Goal: Task Accomplishment & Management: Complete application form

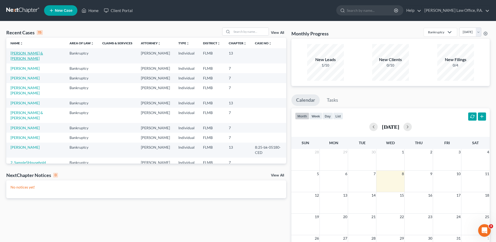
click at [42, 53] on link "[PERSON_NAME] & [PERSON_NAME]" at bounding box center [27, 56] width 33 height 10
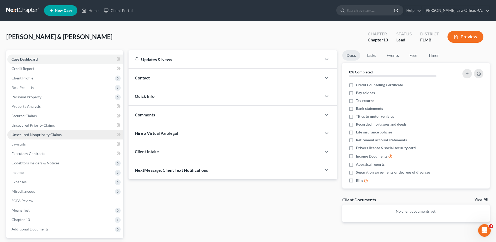
click at [56, 136] on span "Unsecured Nonpriority Claims" at bounding box center [37, 135] width 50 height 4
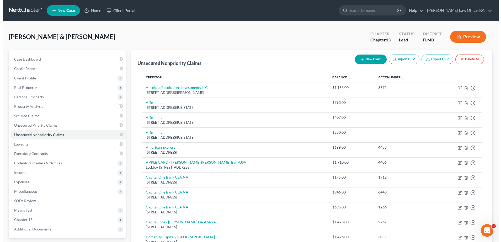
scroll to position [212, 0]
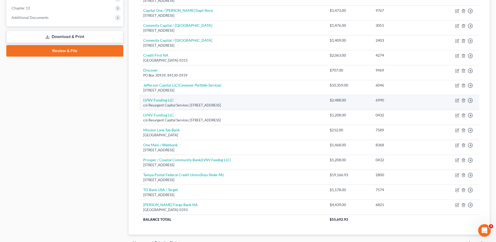
click at [455, 100] on td "Move to D Move to E Move to G Move to Notice Only" at bounding box center [455, 102] width 49 height 15
click at [457, 100] on icon "button" at bounding box center [458, 100] width 4 height 4
select select "42"
select select "1"
select select "0"
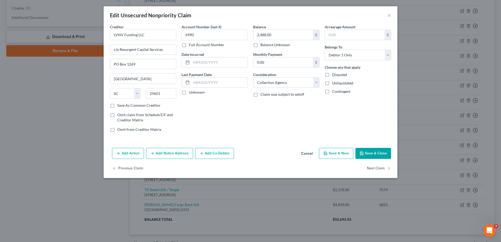
click at [168, 151] on button "Add Notice Address" at bounding box center [169, 153] width 47 height 11
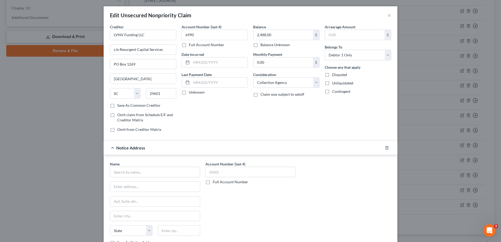
click at [127, 180] on div "Name * State [US_STATE] AK AR AZ CA CO CT DE DC [GEOGRAPHIC_DATA] [GEOGRAPHIC_D…" at bounding box center [155, 203] width 90 height 84
drag, startPoint x: 127, startPoint y: 180, endPoint x: 129, endPoint y: 175, distance: 5.1
click at [129, 175] on input "text" at bounding box center [155, 172] width 90 height 11
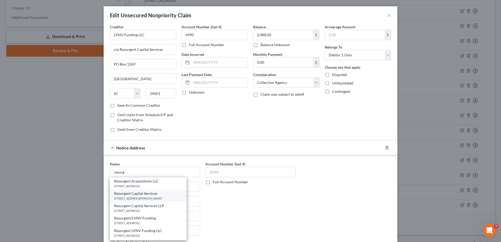
click at [139, 199] on div "[STREET_ADDRESS][PERSON_NAME]" at bounding box center [148, 198] width 68 height 4
type input "Resurgent Capital Services"
type input "[STREET_ADDRESS][PERSON_NAME]"
type input "Suite 110 MS 576"
type input "[GEOGRAPHIC_DATA]"
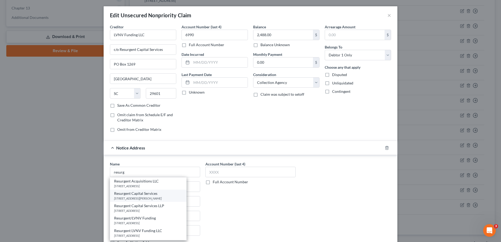
select select "42"
type input "29601"
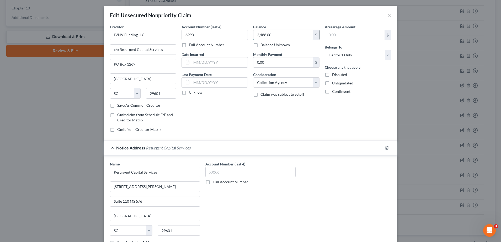
click at [280, 34] on input "2,488.00" at bounding box center [284, 35] width 60 height 10
click at [281, 35] on input "2,488.00" at bounding box center [284, 35] width 60 height 10
type input "2,488.83"
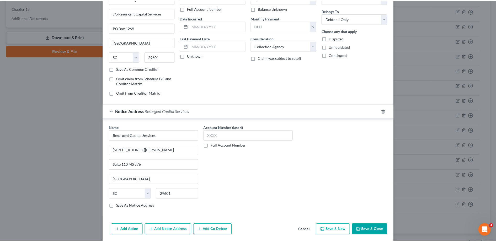
scroll to position [55, 0]
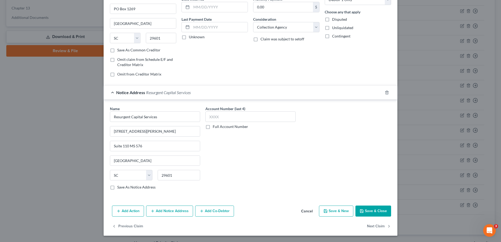
click at [374, 211] on button "Save & Close" at bounding box center [374, 211] width 36 height 11
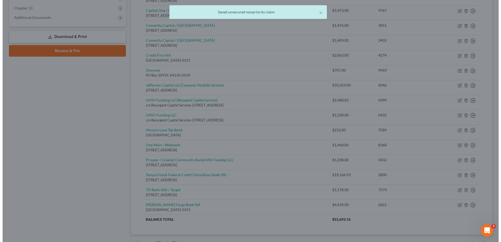
scroll to position [0, 0]
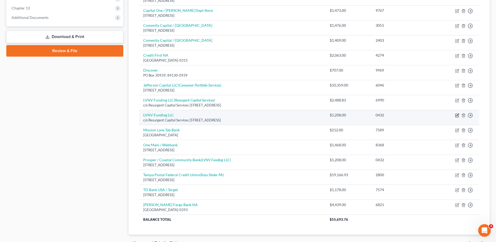
click at [457, 115] on icon "button" at bounding box center [458, 115] width 4 height 4
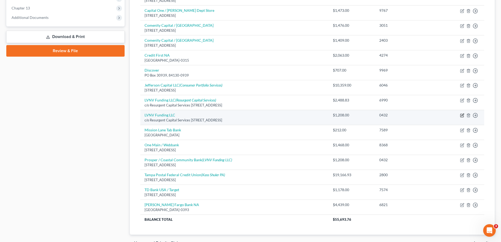
select select "42"
select select "1"
select select "0"
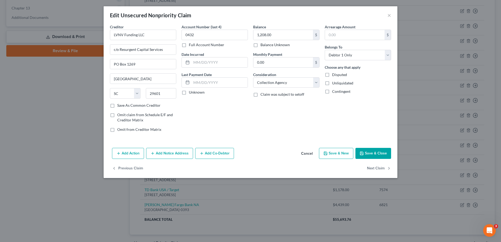
click at [175, 149] on button "Add Notice Address" at bounding box center [169, 153] width 47 height 11
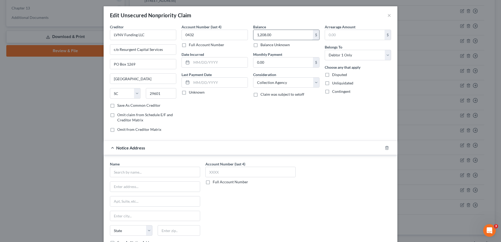
click at [267, 33] on input "1,208.00" at bounding box center [284, 35] width 60 height 10
type input "1,208.10"
click at [129, 172] on input "text" at bounding box center [155, 172] width 90 height 11
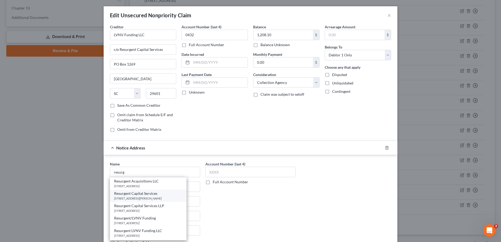
click at [137, 195] on div "Resurgent Capital Services" at bounding box center [148, 193] width 68 height 5
type input "Resurgent Capital Services"
type input "[STREET_ADDRESS][PERSON_NAME]"
type input "Suite 110 MS 576"
type input "[GEOGRAPHIC_DATA]"
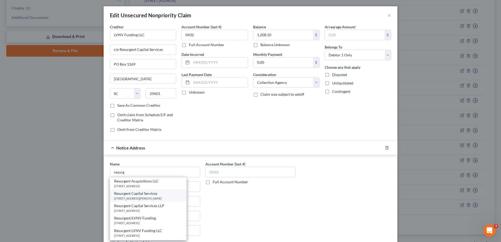
select select "42"
type input "29601"
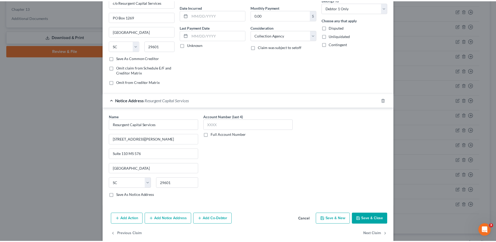
scroll to position [55, 0]
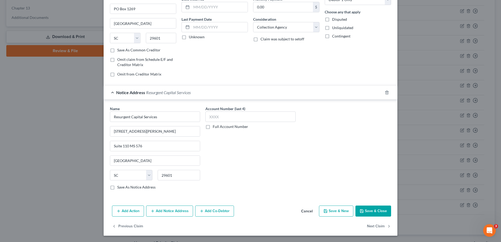
click at [379, 212] on button "Save & Close" at bounding box center [374, 211] width 36 height 11
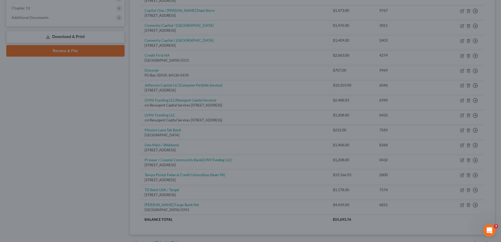
type input "0"
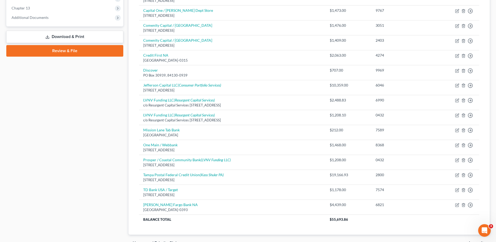
scroll to position [0, 0]
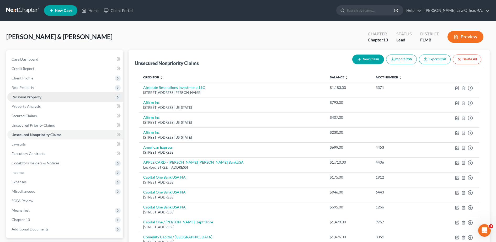
click at [39, 100] on span "Personal Property" at bounding box center [65, 96] width 116 height 9
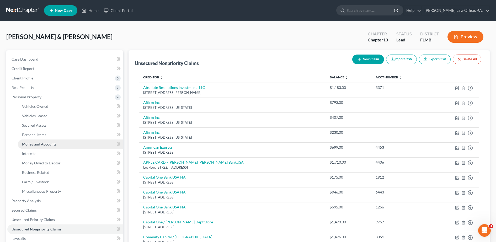
click at [48, 145] on span "Money and Accounts" at bounding box center [39, 144] width 34 height 4
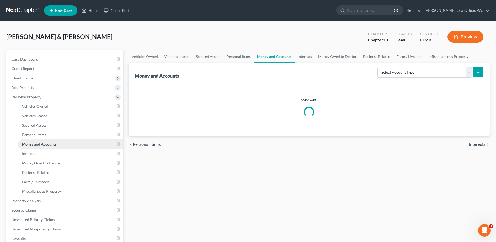
click at [48, 148] on link "Money and Accounts" at bounding box center [71, 144] width 106 height 9
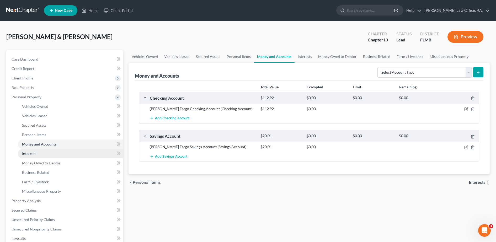
click at [48, 152] on link "Interests" at bounding box center [71, 153] width 106 height 9
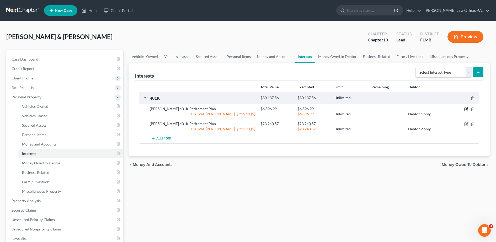
click at [466, 109] on icon "button" at bounding box center [467, 109] width 4 height 4
click at [466, 109] on body "Home New Case Client Portal [PERSON_NAME] Law Office, P.A. [PERSON_NAME][EMAIL_…" at bounding box center [248, 191] width 496 height 383
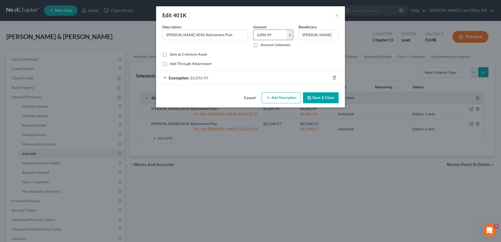
click at [277, 35] on input "6,896.99" at bounding box center [270, 35] width 33 height 10
type input "8,446.45"
click at [284, 77] on div "Exemption $6,896.99" at bounding box center [243, 78] width 174 height 14
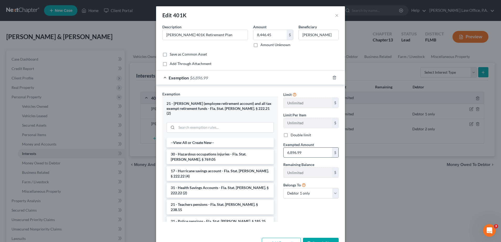
click at [307, 153] on input "6,896.99" at bounding box center [308, 153] width 49 height 10
type input "8,446.45"
click at [315, 238] on button "Save & Close" at bounding box center [321, 243] width 36 height 11
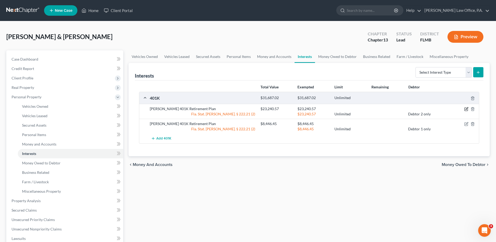
click at [467, 108] on icon "button" at bounding box center [466, 109] width 3 height 3
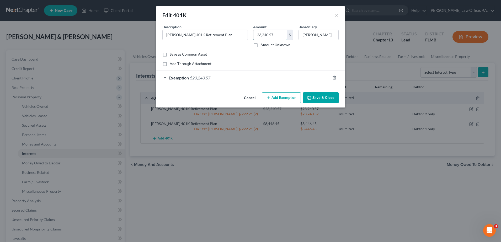
click at [279, 30] on input "23,240.57" at bounding box center [270, 35] width 33 height 10
click at [277, 36] on input "25,042" at bounding box center [270, 35] width 33 height 10
type input "25,082.53"
click at [264, 84] on div "Exemption $23,240.57" at bounding box center [243, 78] width 174 height 14
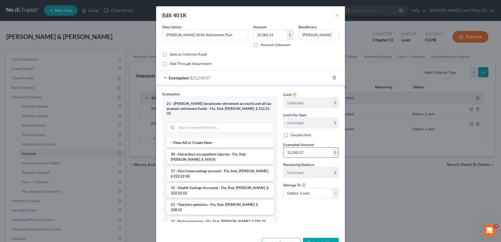
click at [296, 153] on input "23,240.57" at bounding box center [308, 153] width 49 height 10
type input "25,082.53"
click at [319, 238] on button "Save & Close" at bounding box center [321, 243] width 36 height 11
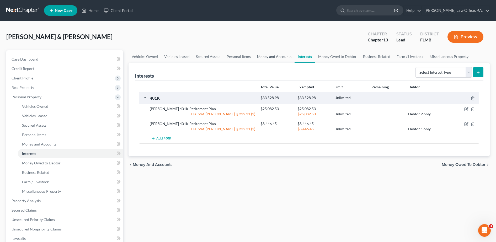
click at [270, 61] on link "Money and Accounts" at bounding box center [274, 56] width 41 height 13
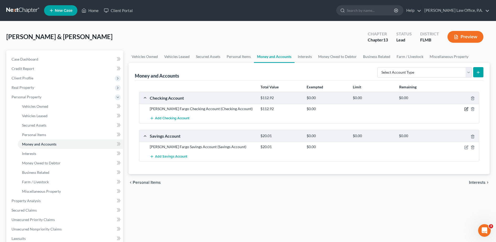
click at [466, 108] on icon "button" at bounding box center [466, 109] width 3 height 3
click at [466, 108] on body "Home New Case Client Portal [PERSON_NAME] Law Office, P.A. [PERSON_NAME][EMAIL_…" at bounding box center [248, 191] width 496 height 383
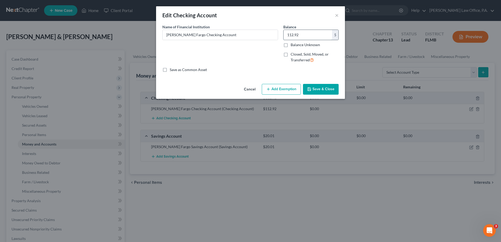
click at [300, 37] on input "112.92" at bounding box center [308, 35] width 49 height 10
type input "1,025.66"
click at [279, 88] on button "Add Exemption" at bounding box center [281, 89] width 39 height 11
select select "2"
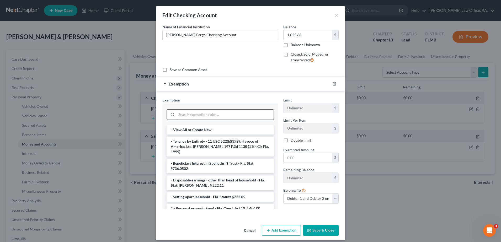
click at [228, 115] on input "search" at bounding box center [225, 115] width 97 height 10
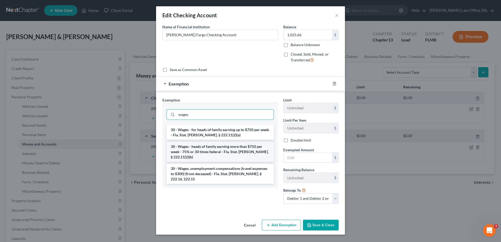
type input "wages"
click at [232, 146] on li "30 - Wages - heads of family earning more than $750 per week - 75% or 30 times …" at bounding box center [220, 152] width 107 height 20
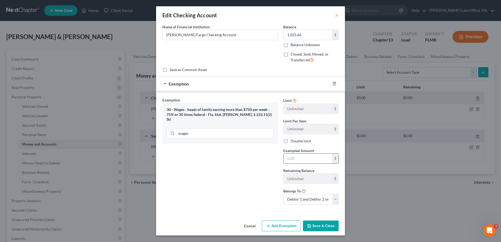
click at [291, 157] on input "text" at bounding box center [308, 159] width 49 height 10
type input "1,025.66"
click at [317, 223] on button "Save & Close" at bounding box center [321, 226] width 36 height 11
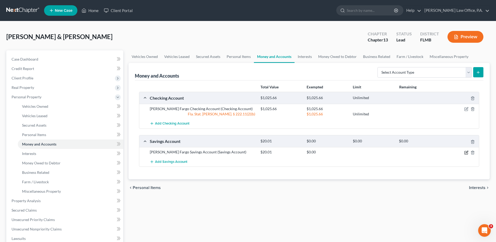
click at [467, 153] on icon "button" at bounding box center [467, 153] width 4 height 4
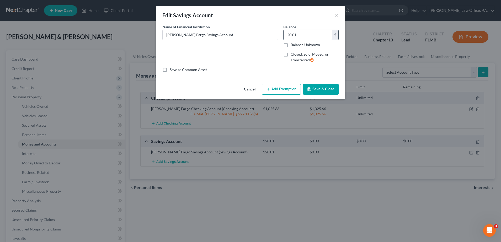
click at [302, 34] on input "20.01" at bounding box center [308, 35] width 49 height 10
type input "0.00"
click at [316, 85] on button "Save & Close" at bounding box center [321, 89] width 36 height 11
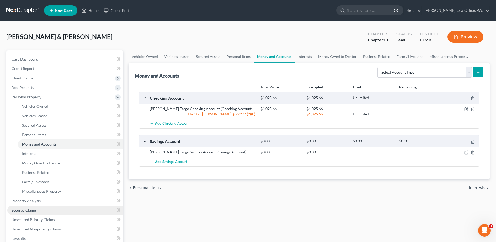
click at [32, 207] on link "Secured Claims" at bounding box center [65, 210] width 116 height 9
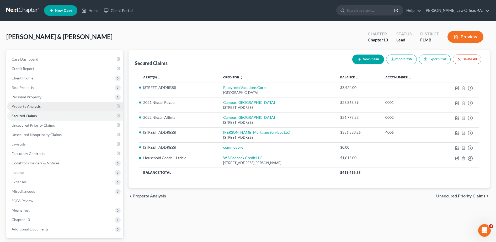
click at [33, 107] on span "Property Analysis" at bounding box center [26, 106] width 29 height 4
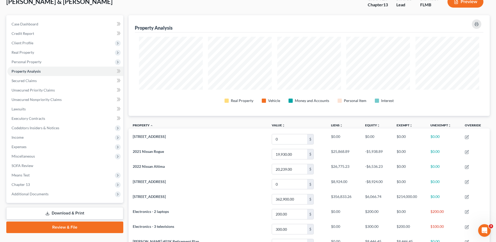
scroll to position [34, 0]
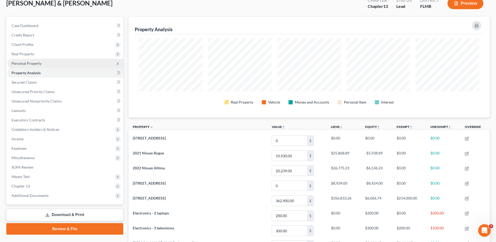
click at [51, 60] on span "Personal Property" at bounding box center [65, 63] width 116 height 9
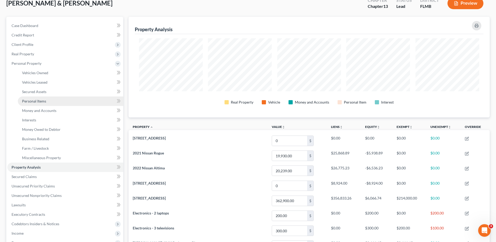
click at [55, 104] on link "Personal Items" at bounding box center [71, 101] width 106 height 9
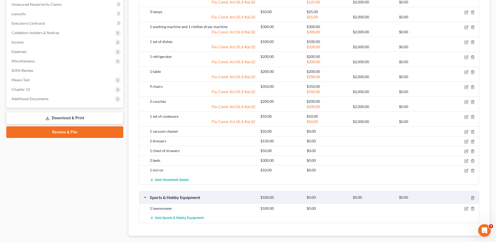
scroll to position [223, 0]
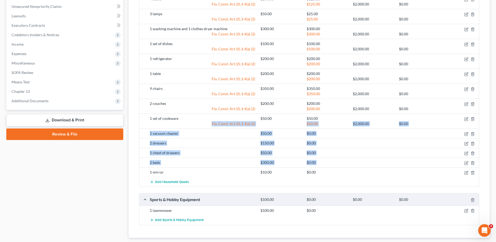
drag, startPoint x: 487, startPoint y: 161, endPoint x: 491, endPoint y: 118, distance: 42.7
click at [491, 118] on div "Vehicles Owned Vehicles Leased Secured Assets Personal Items Money and Accounts…" at bounding box center [309, 41] width 367 height 427
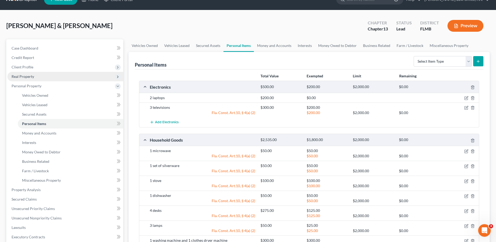
click at [35, 75] on span "Real Property" at bounding box center [65, 76] width 116 height 9
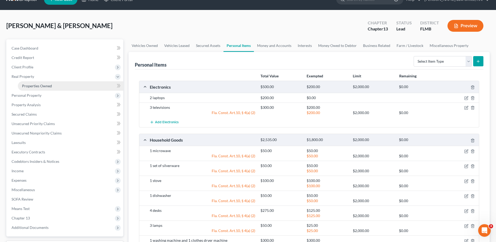
click at [39, 89] on link "Properties Owned" at bounding box center [71, 85] width 106 height 9
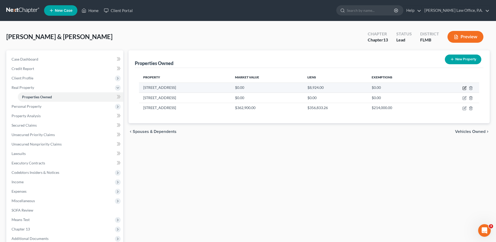
click at [464, 88] on icon "button" at bounding box center [465, 88] width 4 height 4
select select "9"
select select "2"
select select "0"
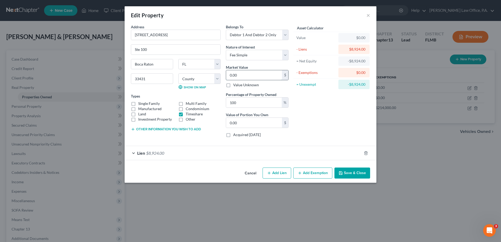
click at [265, 74] on input "0.00" at bounding box center [254, 75] width 56 height 10
type input "4"
type input "4.00"
type input "42"
type input "42.00"
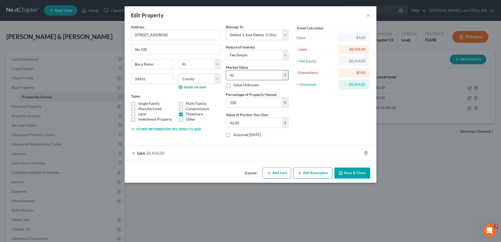
type input "420"
type input "420.00"
type input "4200"
type input "4,200.00"
type input "4,2000"
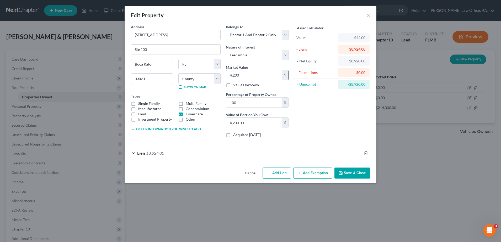
type input "42,000.00"
type input "42,000"
click at [320, 153] on div "Lien $8,924.00" at bounding box center [243, 153] width 237 height 14
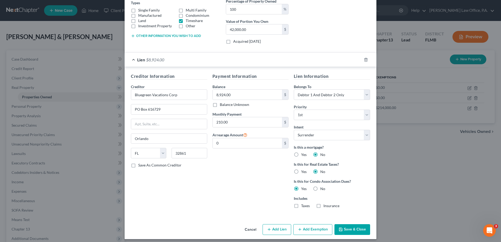
scroll to position [97, 0]
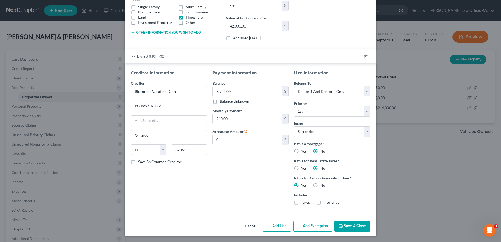
click at [367, 224] on button "Save & Close" at bounding box center [353, 226] width 36 height 11
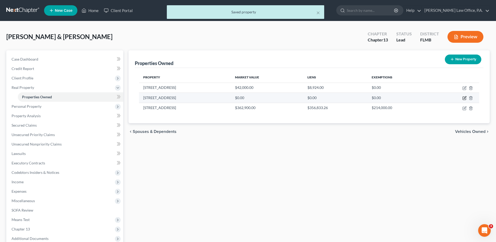
click at [464, 98] on icon "button" at bounding box center [465, 98] width 2 height 2
select select "9"
select select "50"
select select "2"
select select "0"
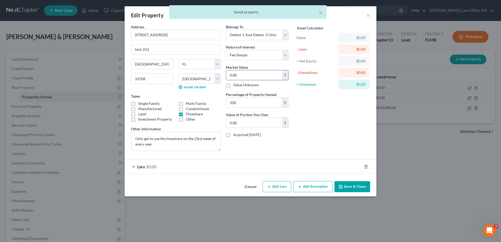
click at [252, 74] on input "0.00" at bounding box center [254, 75] width 56 height 10
type input "3"
type input "3.00"
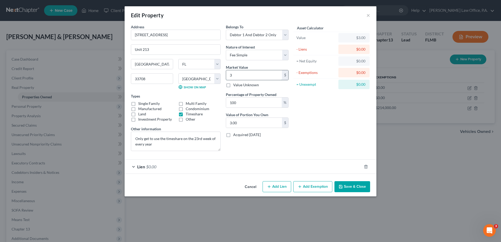
type input "36"
type input "36.00"
type input "363"
type input "363.00"
type input "3630"
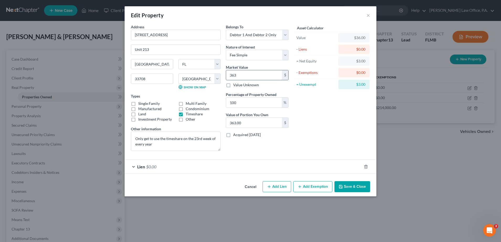
type input "3,630.00"
type input "3,6300"
type input "36,300.00"
type input "36,300"
click at [259, 165] on div "Lien $0.00" at bounding box center [243, 167] width 237 height 14
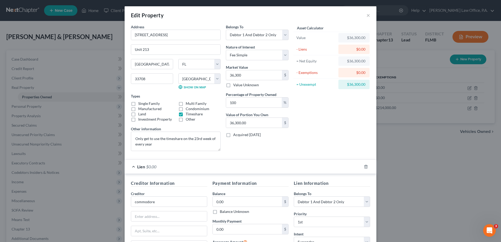
scroll to position [111, 0]
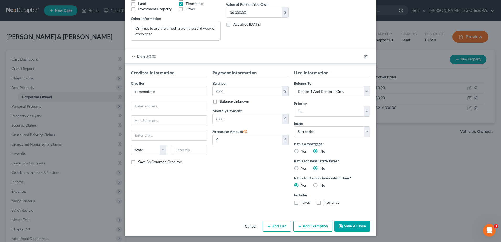
click at [331, 46] on form "Address * [GEOGRAPHIC_DATA] 213 [GEOGRAPHIC_DATA] [US_STATE][GEOGRAPHIC_DATA] […" at bounding box center [250, 64] width 239 height 300
click at [350, 225] on button "Save & Close" at bounding box center [353, 226] width 36 height 11
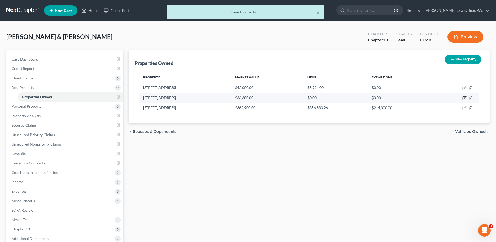
click at [465, 98] on icon "button" at bounding box center [465, 98] width 4 height 4
select select "9"
select select "50"
select select "2"
select select "0"
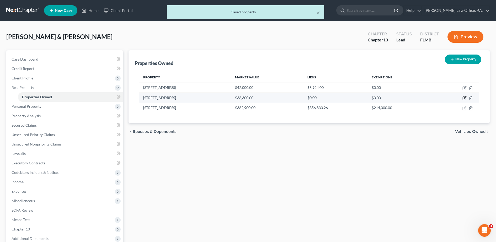
select select "2"
select select "0"
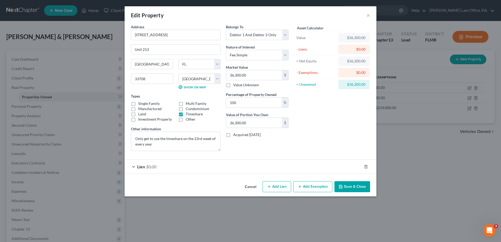
click at [269, 166] on div "Lien $0.00" at bounding box center [243, 167] width 237 height 14
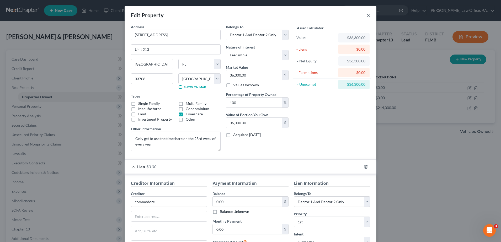
click at [367, 15] on button "×" at bounding box center [369, 15] width 4 height 6
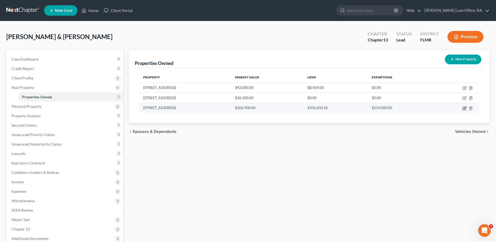
click at [463, 108] on icon "button" at bounding box center [464, 108] width 3 height 3
select select "9"
select select "50"
select select "2"
select select "0"
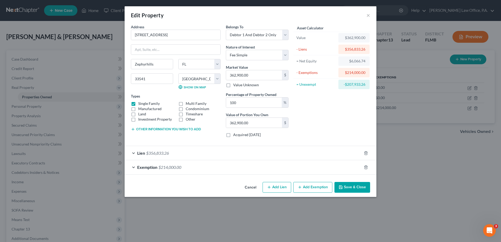
click at [314, 157] on div "Lien $356,833.26" at bounding box center [243, 153] width 237 height 14
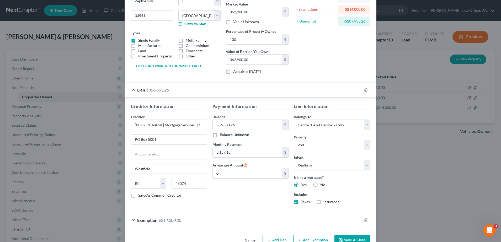
scroll to position [77, 0]
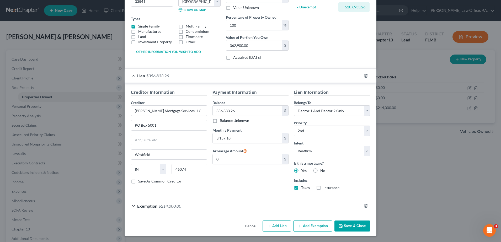
click at [343, 229] on button "Save & Close" at bounding box center [353, 226] width 36 height 11
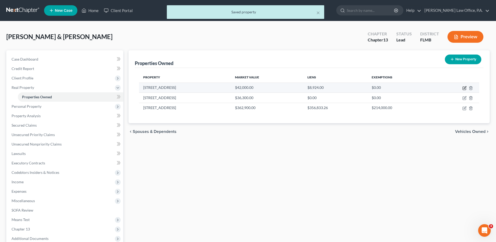
click at [466, 87] on icon "button" at bounding box center [465, 87] width 2 height 2
select select "9"
select select "50"
select select "2"
select select "0"
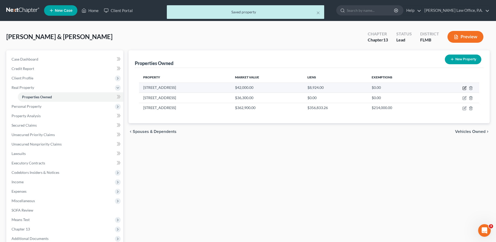
select select "9"
select select "2"
select select "0"
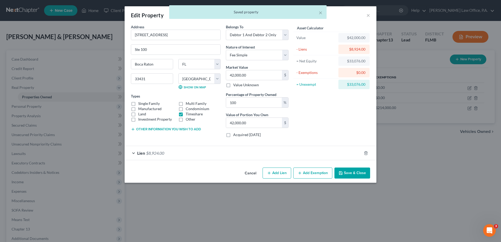
click at [271, 150] on div "Lien $8,924.00" at bounding box center [243, 153] width 237 height 14
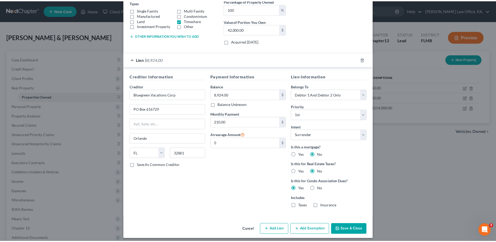
scroll to position [97, 0]
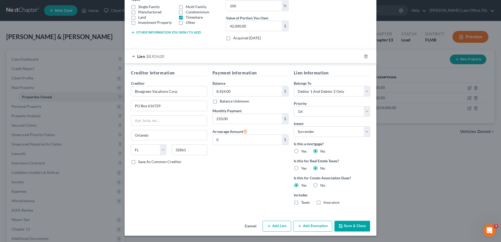
click at [354, 222] on button "Save & Close" at bounding box center [353, 226] width 36 height 11
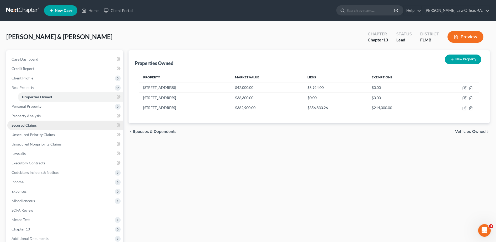
click at [65, 129] on link "Secured Claims" at bounding box center [65, 125] width 116 height 9
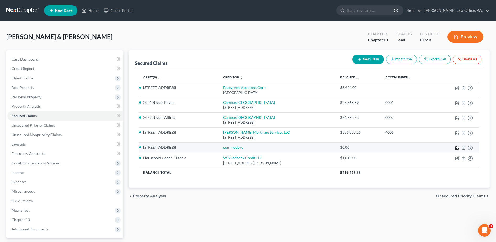
click at [457, 147] on icon "button" at bounding box center [458, 148] width 4 height 4
select select "0"
select select "2"
select select "0"
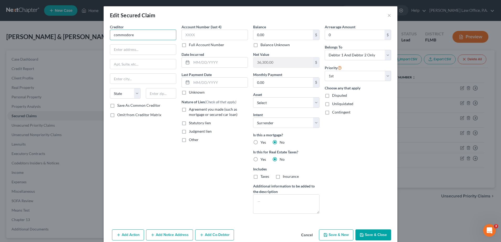
drag, startPoint x: 137, startPoint y: 38, endPoint x: 24, endPoint y: 41, distance: 112.9
click at [24, 41] on div "Edit Secured Claim × Creditor * commodore State [US_STATE] AK AR AZ CA CO CT DE…" at bounding box center [250, 121] width 501 height 242
drag, startPoint x: 24, startPoint y: 41, endPoint x: 146, endPoint y: 30, distance: 122.3
click at [146, 30] on input "commodore" at bounding box center [143, 35] width 66 height 11
type input "c"
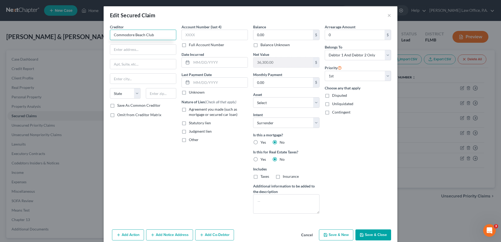
type input "Commodore Beach Club"
type input "[STREET_ADDRESS]"
click at [156, 94] on input "text" at bounding box center [161, 93] width 31 height 11
type input "33708"
type input "[GEOGRAPHIC_DATA]"
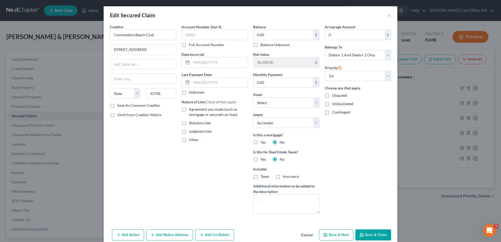
select select "9"
click at [220, 31] on input "text" at bounding box center [215, 35] width 66 height 11
type input "2395"
click at [209, 109] on span "Agreement you made (such as mortgage or secured car loan)" at bounding box center [213, 112] width 49 height 10
click at [195, 109] on input "Agreement you made (such as mortgage or secured car loan)" at bounding box center [192, 108] width 3 height 3
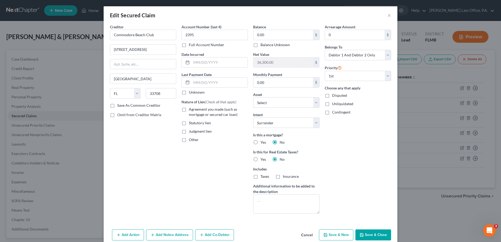
checkbox input "true"
click at [380, 233] on button "Save & Close" at bounding box center [374, 235] width 36 height 11
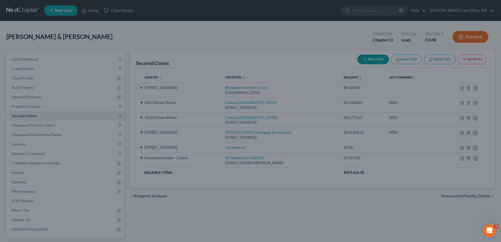
select select "29"
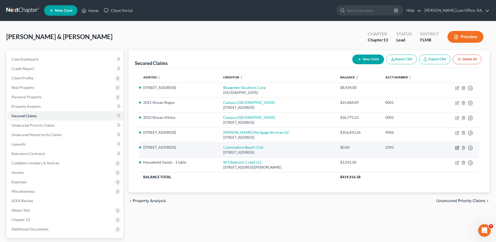
click at [456, 147] on icon "button" at bounding box center [457, 147] width 3 height 3
select select "9"
select select "0"
select select "2"
select select "0"
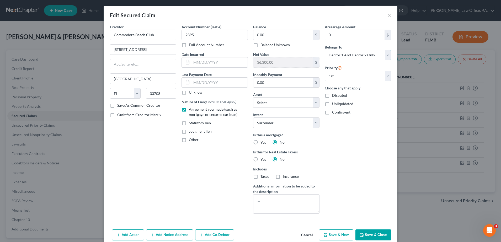
click at [332, 51] on select "Select Debtor 1 Only Debtor 2 Only Debtor 1 And Debtor 2 Only At Least One Of T…" at bounding box center [358, 55] width 66 height 11
select select "3"
click at [325, 50] on select "Select Debtor 1 Only Debtor 2 Only Debtor 1 And Debtor 2 Only At Least One Of T…" at bounding box center [358, 55] width 66 height 11
click at [379, 235] on button "Save & Close" at bounding box center [374, 235] width 36 height 11
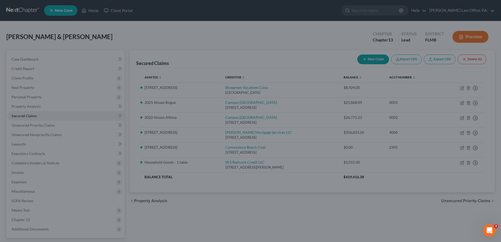
select select "29"
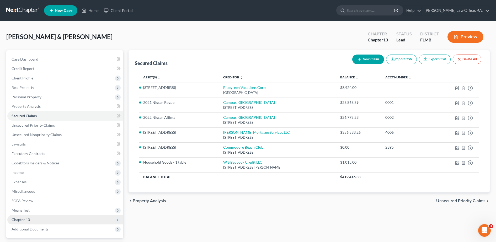
click at [31, 219] on span "Chapter 13" at bounding box center [65, 219] width 116 height 9
click at [35, 229] on span "Plan Calculator" at bounding box center [34, 229] width 25 height 4
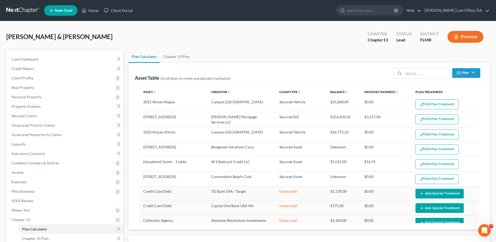
select select "59"
click at [56, 86] on span "Real Property" at bounding box center [65, 87] width 116 height 9
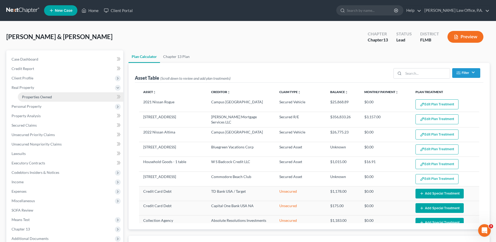
click at [48, 95] on span "Properties Owned" at bounding box center [37, 97] width 30 height 4
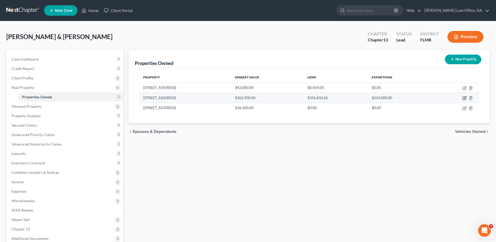
click at [466, 98] on icon "button" at bounding box center [465, 98] width 4 height 4
select select "9"
select select "50"
select select "2"
select select "0"
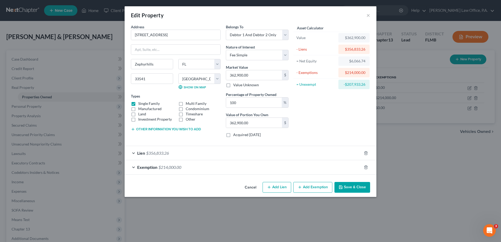
click at [250, 188] on button "Cancel" at bounding box center [251, 188] width 20 height 11
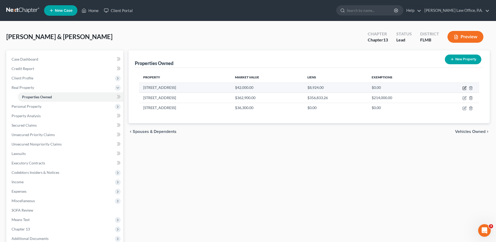
click at [465, 88] on icon "button" at bounding box center [465, 88] width 4 height 4
select select "9"
select select "50"
select select "2"
select select "0"
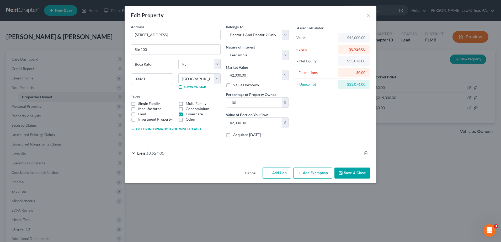
click at [310, 156] on div "Lien $8,924.00" at bounding box center [243, 153] width 237 height 14
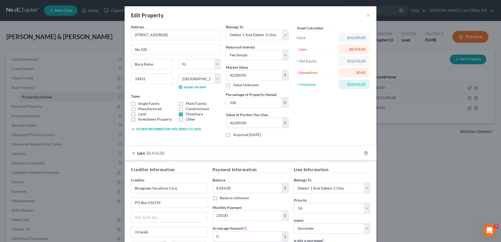
click at [196, 18] on div "Edit Property ×" at bounding box center [251, 15] width 252 height 18
click at [367, 17] on button "×" at bounding box center [369, 15] width 4 height 6
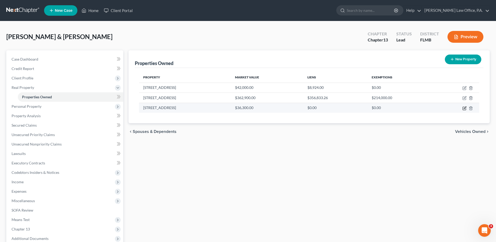
click at [465, 107] on icon "button" at bounding box center [465, 108] width 2 height 2
select select "9"
select select "50"
select select "2"
select select "0"
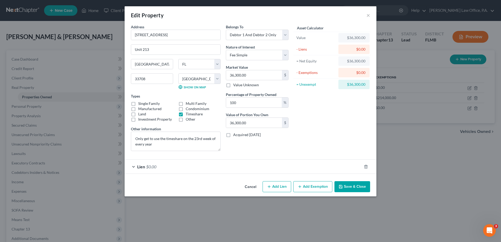
click at [360, 185] on button "Save & Close" at bounding box center [353, 186] width 36 height 11
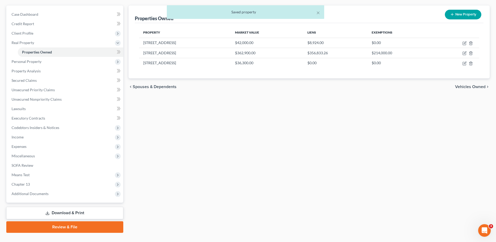
scroll to position [56, 0]
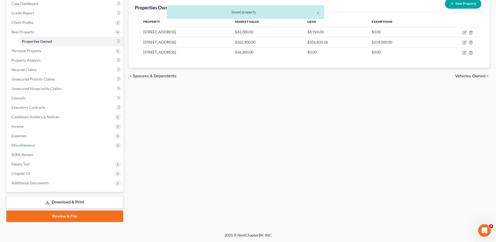
click at [83, 201] on link "Download & Print" at bounding box center [64, 202] width 117 height 12
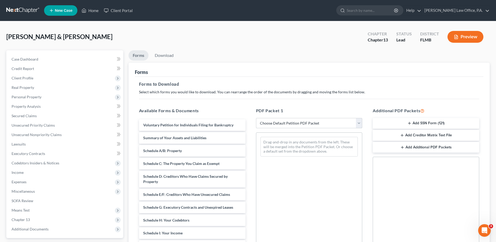
click at [307, 124] on select "Choose Default Petition PDF Packet Complete Bankruptcy Petition (all forms and …" at bounding box center [309, 123] width 107 height 11
select select "0"
click at [256, 118] on select "Choose Default Petition PDF Packet Complete Bankruptcy Petition (all forms and …" at bounding box center [309, 123] width 107 height 11
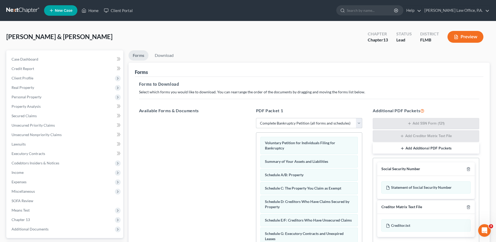
scroll to position [82, 0]
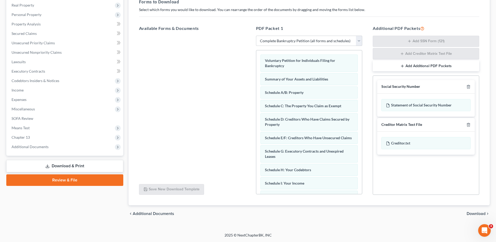
click at [471, 215] on span "Download" at bounding box center [476, 214] width 19 height 4
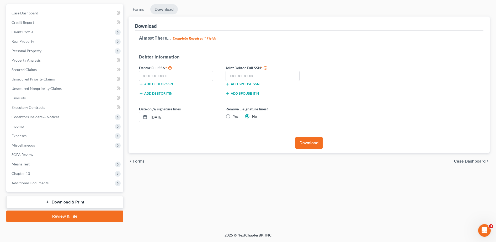
scroll to position [15, 0]
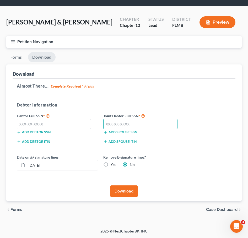
click at [135, 123] on input "text" at bounding box center [140, 124] width 74 height 11
type input "595-28-0671"
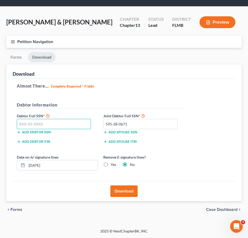
click at [39, 124] on input "text" at bounding box center [54, 124] width 74 height 11
type input "089-68-0899"
click at [57, 165] on input "[DATE]" at bounding box center [62, 165] width 71 height 10
type input "1"
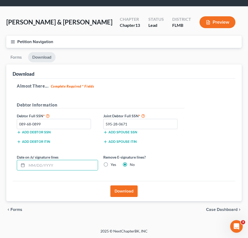
click at [111, 164] on label "Yes" at bounding box center [114, 164] width 6 height 5
click at [113, 164] on input "Yes" at bounding box center [114, 163] width 3 height 3
radio input "true"
radio input "false"
click at [135, 190] on button "Download" at bounding box center [124, 191] width 27 height 12
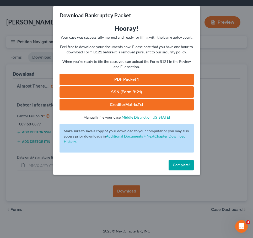
click at [141, 103] on link "CreditorMatrix.txt" at bounding box center [127, 105] width 134 height 12
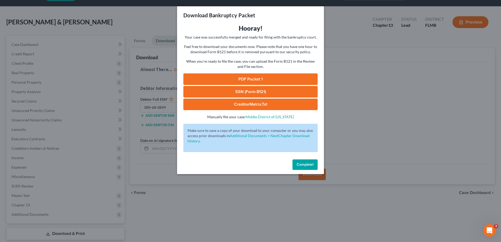
click at [254, 105] on link "CreditorMatrix.txt" at bounding box center [251, 105] width 134 height 12
click at [256, 78] on link "PDF Packet 1" at bounding box center [251, 80] width 134 height 12
click at [302, 170] on div "Complete!" at bounding box center [250, 166] width 147 height 17
click at [305, 163] on span "Complete!" at bounding box center [305, 165] width 17 height 4
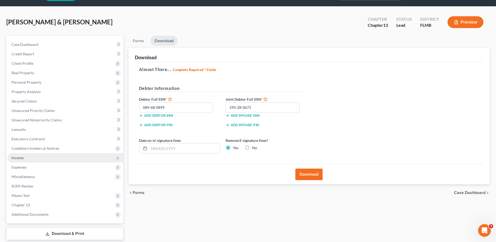
click at [29, 159] on span "Income" at bounding box center [65, 157] width 116 height 9
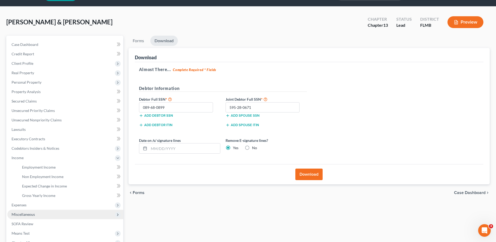
click at [35, 210] on span "Miscellaneous" at bounding box center [65, 214] width 116 height 9
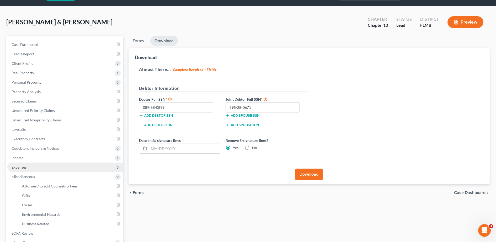
click at [25, 164] on span "Expenses" at bounding box center [65, 167] width 116 height 9
click at [43, 187] on span "Utilities / Bills" at bounding box center [33, 186] width 23 height 4
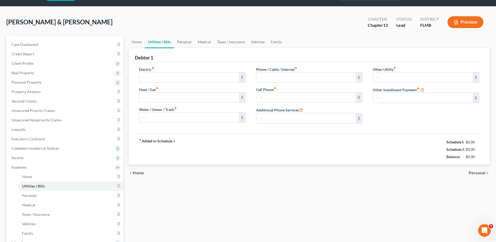
scroll to position [3, 0]
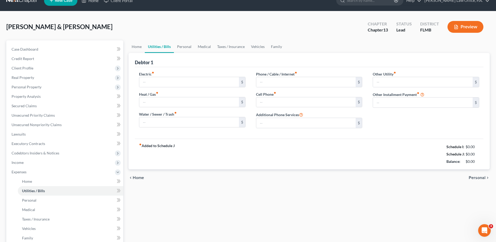
type input "250.00"
type input "0.00"
type input "158.11"
type input "201.35"
type input "349.27"
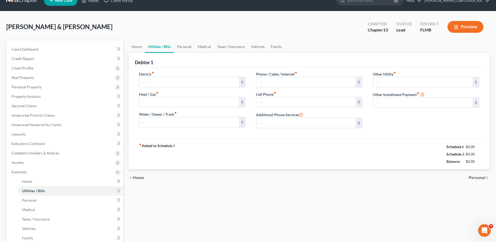
type input "0.00"
type input "20.00"
type input "?? What is the other utility??"
type input "0.00"
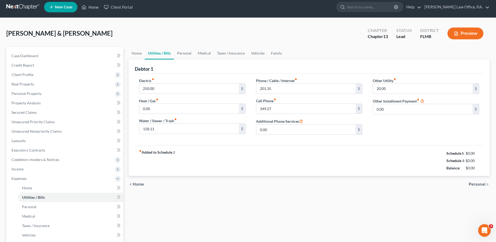
scroll to position [0, 0]
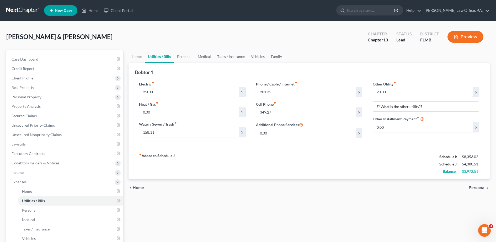
click at [403, 90] on input "20.00" at bounding box center [423, 92] width 100 height 10
click at [184, 56] on link "Personal" at bounding box center [184, 56] width 21 height 13
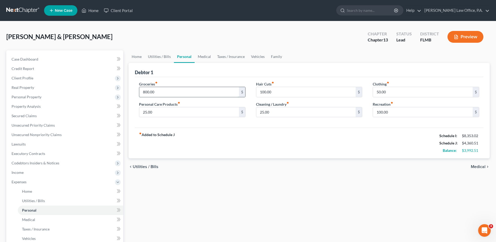
click at [146, 91] on input "800.00" at bounding box center [189, 92] width 100 height 10
click at [145, 91] on input "800.00" at bounding box center [189, 92] width 100 height 10
type input "1,100.00"
click at [204, 56] on link "Medical" at bounding box center [204, 56] width 19 height 13
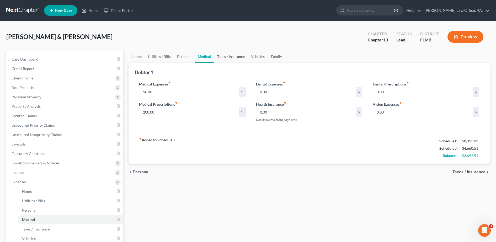
click at [229, 56] on link "Taxes / Insurance" at bounding box center [231, 56] width 34 height 13
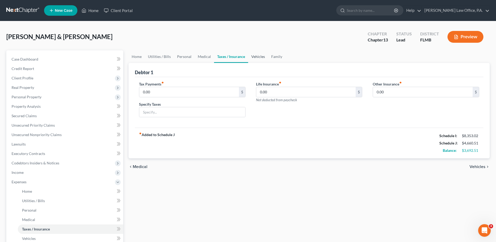
click at [262, 56] on link "Vehicles" at bounding box center [258, 56] width 20 height 13
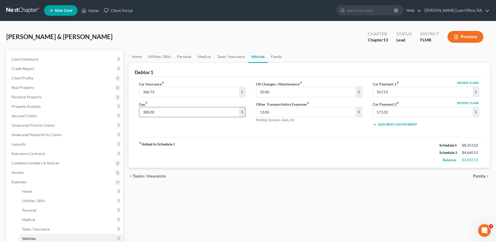
click at [144, 113] on input "300.00" at bounding box center [189, 112] width 100 height 10
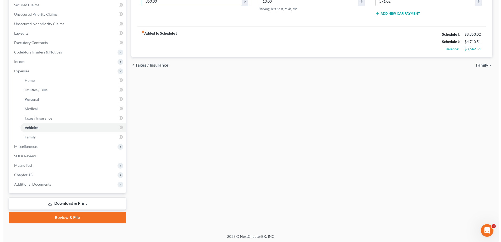
scroll to position [112, 0]
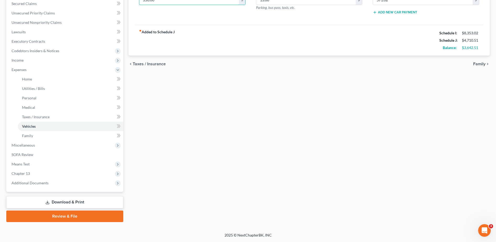
type input "350.00"
click at [67, 201] on link "Download & Print" at bounding box center [64, 202] width 117 height 12
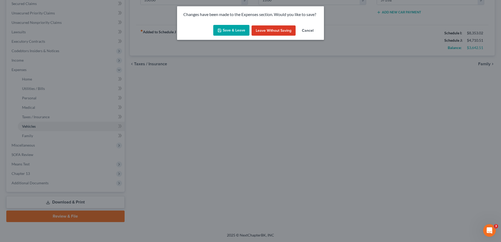
click at [229, 30] on button "Save & Leave" at bounding box center [231, 30] width 36 height 11
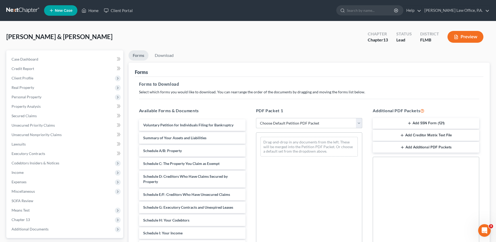
click at [324, 121] on select "Choose Default Petition PDF Packet Complete Bankruptcy Petition (all forms and …" at bounding box center [309, 123] width 107 height 11
select select "0"
click at [256, 118] on select "Choose Default Petition PDF Packet Complete Bankruptcy Petition (all forms and …" at bounding box center [309, 123] width 107 height 11
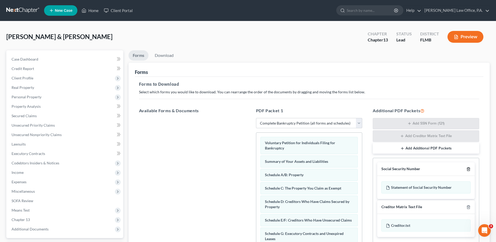
click at [469, 170] on line "button" at bounding box center [469, 169] width 0 height 1
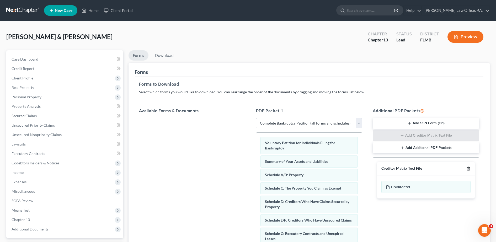
click at [469, 170] on line "button" at bounding box center [469, 169] width 0 height 1
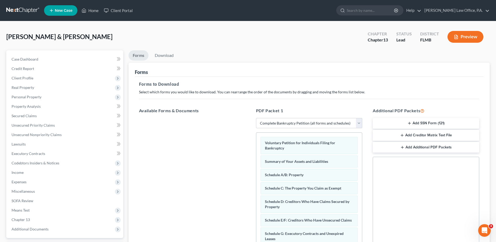
scroll to position [82, 0]
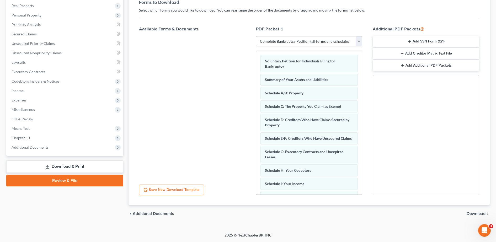
click at [474, 213] on span "Download" at bounding box center [476, 214] width 19 height 4
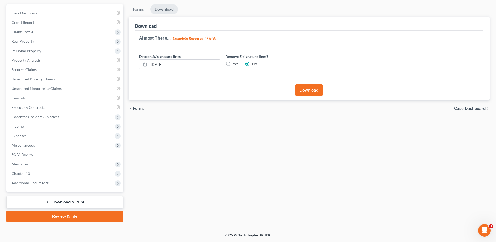
scroll to position [46, 0]
click at [189, 62] on input "[DATE]" at bounding box center [184, 65] width 71 height 10
type input "1"
click at [233, 65] on label "Yes" at bounding box center [236, 63] width 6 height 5
click at [235, 65] on input "Yes" at bounding box center [236, 62] width 3 height 3
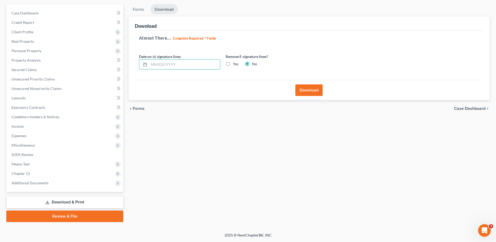
radio input "true"
radio input "false"
click at [300, 90] on button "Download" at bounding box center [309, 91] width 27 height 12
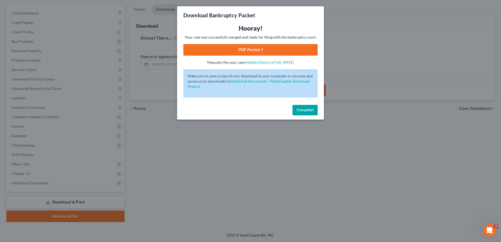
click at [311, 106] on button "Complete!" at bounding box center [305, 110] width 25 height 11
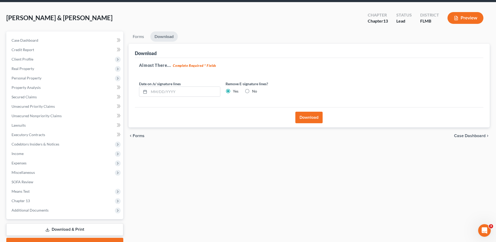
scroll to position [0, 0]
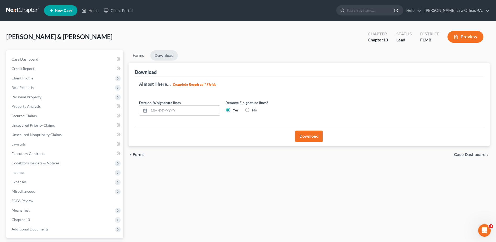
click at [308, 137] on button "Download" at bounding box center [309, 137] width 27 height 12
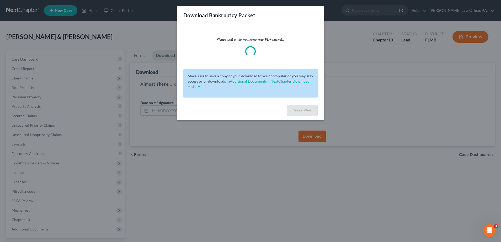
click at [308, 137] on div "Download Bankruptcy Packet Please wait while we merge your PDF packet... Make s…" at bounding box center [250, 121] width 501 height 242
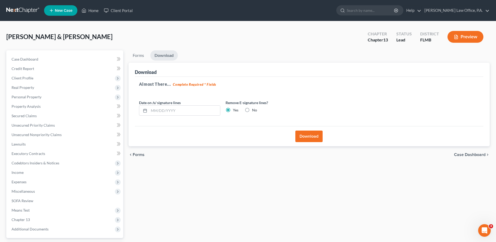
click at [308, 137] on button "Download" at bounding box center [309, 137] width 27 height 12
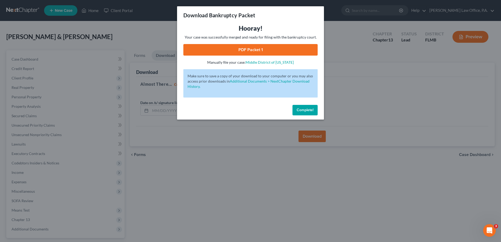
click at [244, 48] on link "PDF Packet 1" at bounding box center [251, 50] width 134 height 12
click at [311, 112] on span "Complete!" at bounding box center [305, 110] width 17 height 4
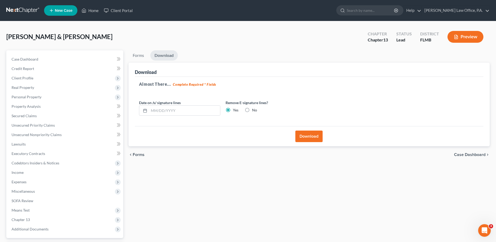
click at [65, 8] on link "New Case" at bounding box center [60, 10] width 33 height 11
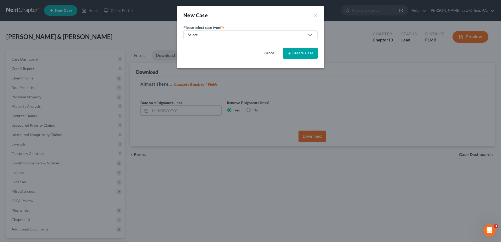
click at [250, 36] on div "Select..." at bounding box center [246, 34] width 117 height 5
click at [205, 47] on div "Bankruptcy" at bounding box center [198, 45] width 19 height 5
select select "15"
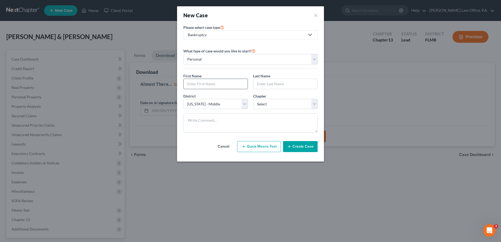
click at [225, 85] on input "text" at bounding box center [216, 84] width 64 height 10
type input "[PERSON_NAME]"
click at [278, 105] on select "Select 7 11 12 13" at bounding box center [285, 104] width 65 height 11
select select "3"
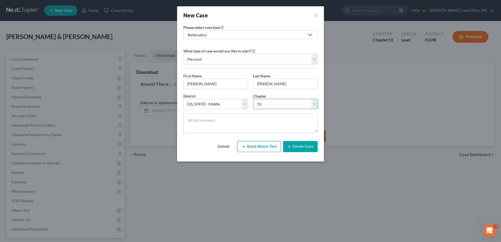
click at [253, 99] on select "Select 7 11 12 13" at bounding box center [285, 104] width 65 height 11
click at [267, 125] on textarea at bounding box center [251, 122] width 134 height 19
click at [302, 148] on button "Create Case" at bounding box center [300, 146] width 35 height 11
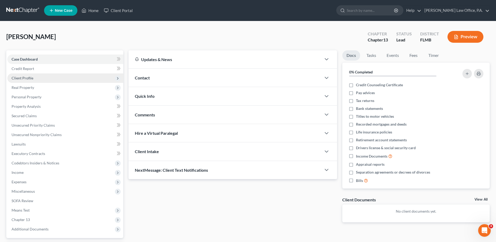
click at [35, 79] on span "Client Profile" at bounding box center [65, 78] width 116 height 9
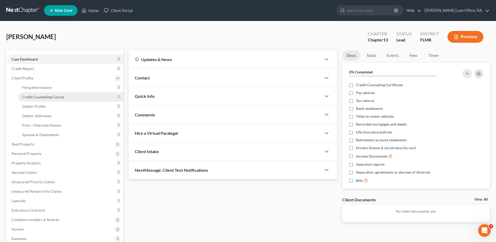
click at [53, 96] on span "Credit Counseling Course" at bounding box center [43, 97] width 42 height 4
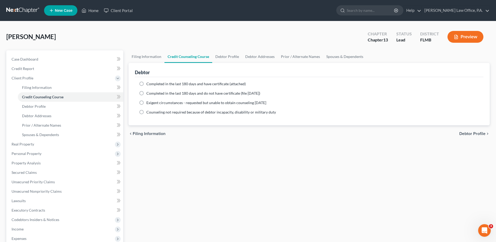
click at [216, 104] on span "Exigent circumstances - requested but unable to obtain counseling [DATE]" at bounding box center [206, 103] width 120 height 4
click at [152, 104] on input "Exigent circumstances - requested but unable to obtain counseling [DATE]" at bounding box center [150, 101] width 3 height 3
radio input "true"
click at [222, 56] on link "Debtor Profile" at bounding box center [227, 56] width 30 height 13
select select "0"
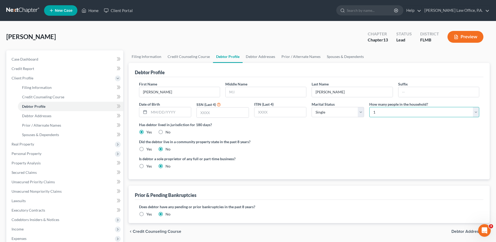
click at [426, 109] on select "Select 1 2 3 4 5 6 7 8 9 10 11 12 13 14 15 16 17 18 19 20" at bounding box center [425, 112] width 110 height 11
select select "1"
click at [370, 107] on select "Select 1 2 3 4 5 6 7 8 9 10 11 12 13 14 15 16 17 18 19 20" at bounding box center [425, 112] width 110 height 11
click at [341, 114] on select "Select Single Married Separated Divorced Widowed" at bounding box center [338, 112] width 53 height 11
select select "4"
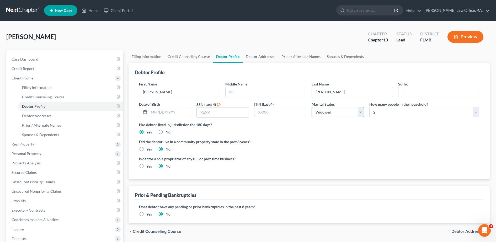
click at [312, 107] on select "Select Single Married Separated Divorced Widowed" at bounding box center [338, 112] width 53 height 11
click at [261, 91] on input "text" at bounding box center [266, 92] width 81 height 10
type input "<"
type input "[PERSON_NAME]"
click at [237, 112] on input "text" at bounding box center [223, 113] width 52 height 10
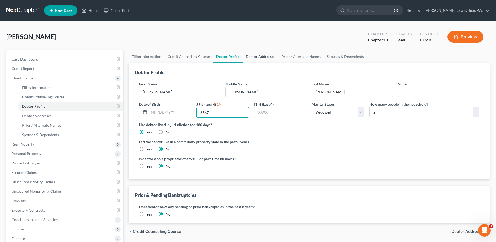
type input "6567"
click at [261, 59] on link "Debtor Addresses" at bounding box center [261, 56] width 36 height 13
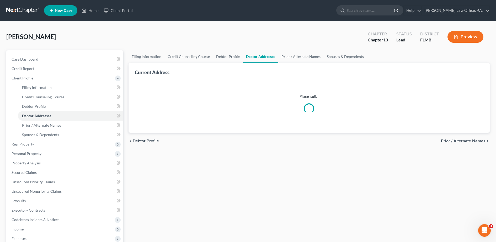
select select "0"
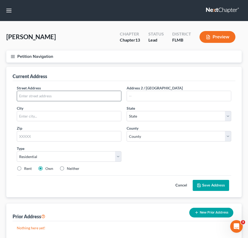
click at [54, 94] on input "text" at bounding box center [69, 96] width 104 height 10
type input "14516 Fall Circle"
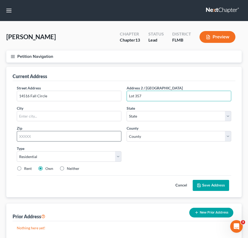
type input "Lot 357"
click at [57, 134] on input "text" at bounding box center [69, 136] width 105 height 11
type input "33613"
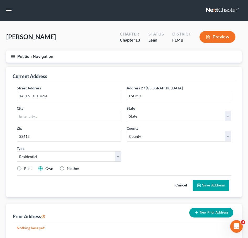
type input "[GEOGRAPHIC_DATA]"
select select "9"
click at [148, 157] on div "Street Address * [STREET_ADDRESS] * [GEOGRAPHIC_DATA] * State [US_STATE] AK AR …" at bounding box center [124, 130] width 220 height 90
click at [148, 132] on select "County" at bounding box center [179, 136] width 105 height 11
select select "27"
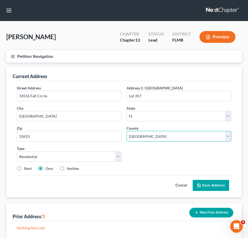
click at [127, 131] on select "County [GEOGRAPHIC_DATA] [GEOGRAPHIC_DATA] [GEOGRAPHIC_DATA] [GEOGRAPHIC_DATA] …" at bounding box center [179, 136] width 105 height 11
click at [216, 187] on button "Save Address" at bounding box center [211, 185] width 36 height 11
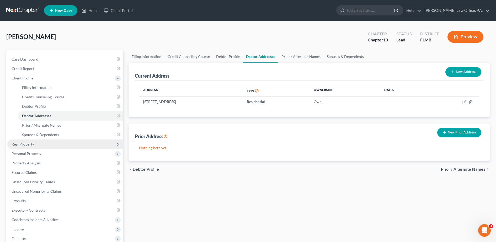
click at [65, 143] on span "Real Property" at bounding box center [65, 144] width 116 height 9
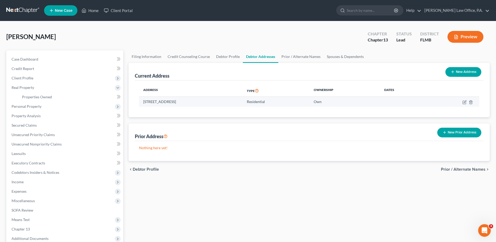
drag, startPoint x: 184, startPoint y: 102, endPoint x: 143, endPoint y: 102, distance: 41.5
click at [143, 102] on td "[STREET_ADDRESS]" at bounding box center [191, 102] width 104 height 10
drag, startPoint x: 143, startPoint y: 102, endPoint x: 145, endPoint y: 105, distance: 4.2
click at [145, 105] on td "[STREET_ADDRESS]" at bounding box center [191, 102] width 104 height 10
drag, startPoint x: 145, startPoint y: 105, endPoint x: 217, endPoint y: 97, distance: 72.6
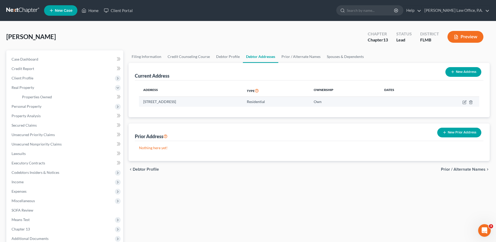
click at [217, 97] on td "[STREET_ADDRESS]" at bounding box center [191, 102] width 104 height 10
click at [217, 101] on td "[STREET_ADDRESS]" at bounding box center [191, 102] width 104 height 10
drag, startPoint x: 217, startPoint y: 101, endPoint x: 147, endPoint y: 104, distance: 69.7
click at [147, 104] on td "[STREET_ADDRESS]" at bounding box center [191, 102] width 104 height 10
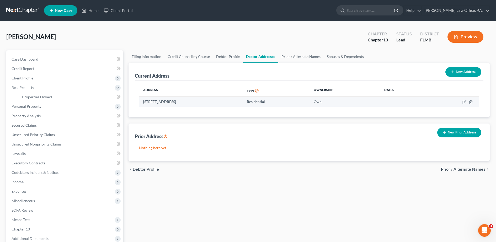
click at [226, 103] on td "[STREET_ADDRESS]" at bounding box center [191, 102] width 104 height 10
drag, startPoint x: 221, startPoint y: 102, endPoint x: 143, endPoint y: 100, distance: 78.3
click at [143, 100] on td "[STREET_ADDRESS]" at bounding box center [191, 102] width 104 height 10
copy td "[STREET_ADDRESS]"
click at [464, 102] on icon "button" at bounding box center [465, 102] width 4 height 4
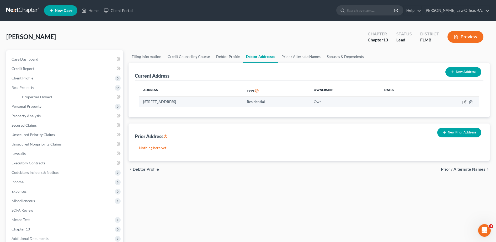
select select "9"
select select "27"
select select "0"
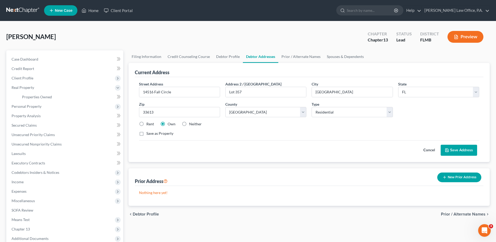
click at [464, 146] on button "Save Address" at bounding box center [459, 150] width 36 height 11
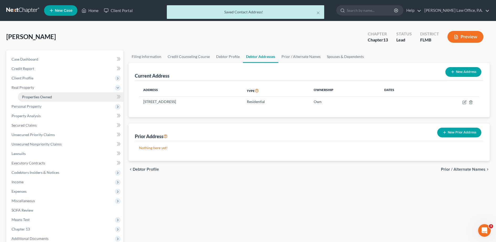
click at [44, 95] on span "Properties Owned" at bounding box center [37, 97] width 30 height 4
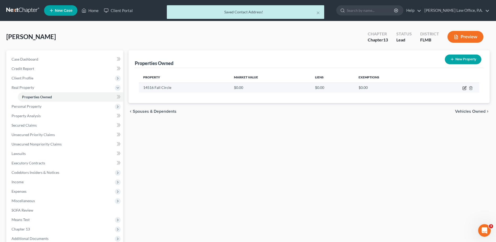
click at [464, 86] on icon "button" at bounding box center [465, 88] width 4 height 4
select select "9"
select select "27"
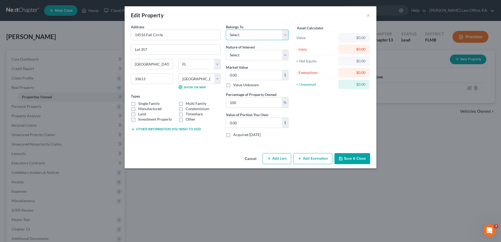
click at [254, 38] on select "Select Debtor 1 Only Debtor 2 Only Debtor 1 And Debtor 2 Only At Least One Of T…" at bounding box center [257, 35] width 63 height 11
select select "0"
click at [226, 30] on select "Select Debtor 1 Only Debtor 2 Only Debtor 1 And Debtor 2 Only At Least One Of T…" at bounding box center [257, 35] width 63 height 11
click at [248, 56] on select "Select Fee Simple Joint Tenant Life Estate Equitable Interest Future Interest T…" at bounding box center [257, 55] width 63 height 11
select select "0"
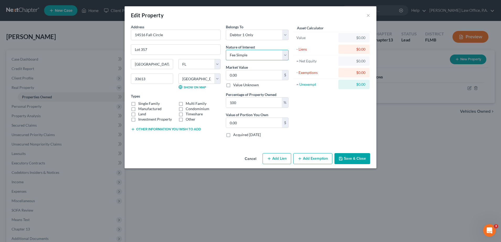
click at [226, 50] on select "Select Fee Simple Joint Tenant Life Estate Equitable Interest Future Interest T…" at bounding box center [257, 55] width 63 height 11
click at [251, 69] on div "Market Value 0.00 $ Value Unknown" at bounding box center [257, 76] width 63 height 23
click at [247, 74] on input "0.00" at bounding box center [254, 75] width 56 height 10
type input "1"
type input "1.00"
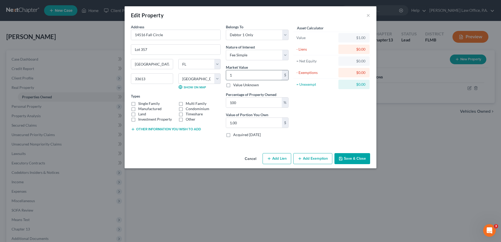
type input "15"
type input "15.00"
type input "152"
type input "152.00"
type input "1524"
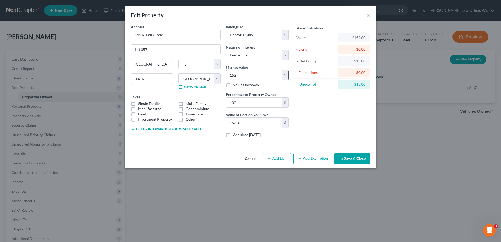
type input "1,524.00"
type input "1,5240"
type input "15,240.00"
type input "15,2400"
type input "152,400.00"
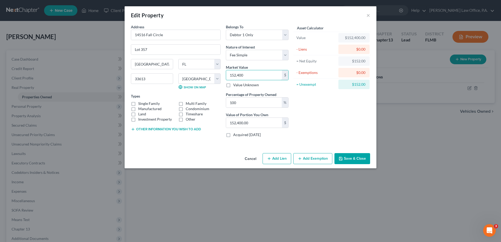
type input "152,400"
click at [153, 108] on label "Manufactured" at bounding box center [149, 108] width 23 height 5
click at [144, 108] on input "Manufactured" at bounding box center [141, 107] width 3 height 3
checkbox input "true"
click at [308, 156] on button "Add Exemption" at bounding box center [313, 158] width 39 height 11
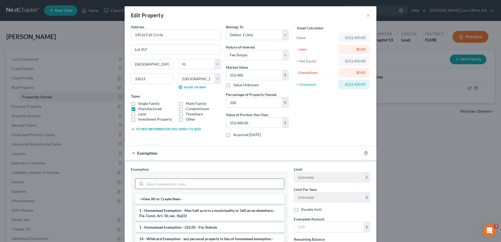
click at [210, 185] on input "search" at bounding box center [214, 184] width 139 height 10
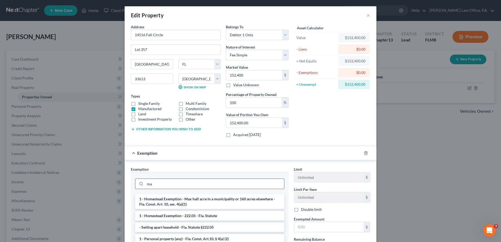
type input "m"
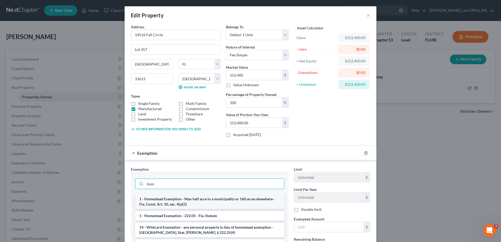
type input "hom"
click at [203, 201] on li "1 - Homestead Exemption - Max half acre in a municipality or 160 acres elsewher…" at bounding box center [209, 202] width 149 height 15
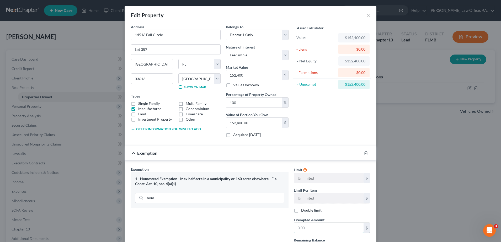
click at [308, 226] on input "text" at bounding box center [329, 228] width 70 height 10
type input "152,400"
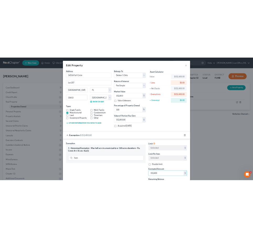
scroll to position [49, 0]
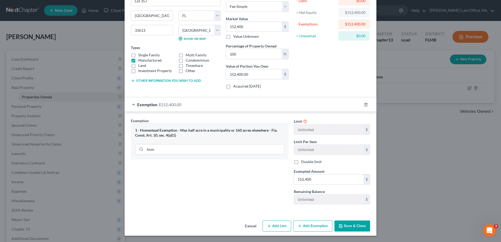
click at [358, 229] on button "Save & Close" at bounding box center [353, 226] width 36 height 11
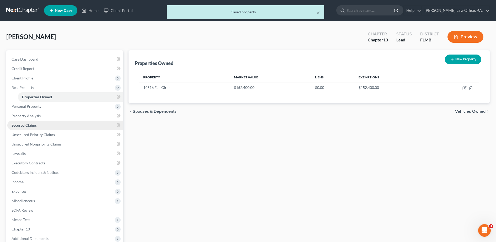
click at [49, 125] on link "Secured Claims" at bounding box center [65, 125] width 116 height 9
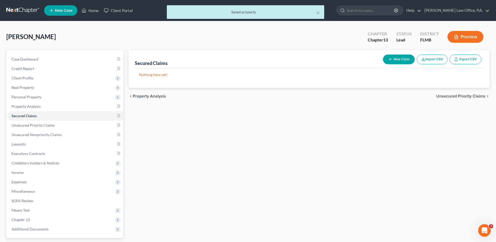
click at [401, 60] on button "New Claim" at bounding box center [399, 60] width 32 height 10
select select "0"
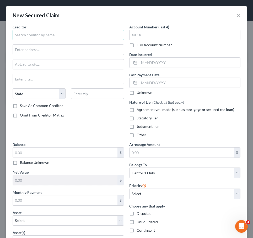
click at [100, 35] on input "text" at bounding box center [69, 35] width 112 height 11
type input "Cal-Am Properties Inc"
paste input "[PERSON_NAME], Esq., Atlas Law PLLC, [STREET_ADDRESS][PERSON_NAME][US_STATE]"
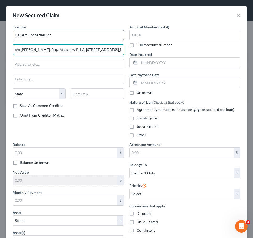
scroll to position [0, 39]
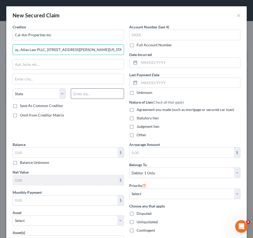
type input "c/o [PERSON_NAME], Esq., Atlas Law PLLC, [STREET_ADDRESS][PERSON_NAME][US_STATE]"
click at [96, 93] on input "text" at bounding box center [97, 93] width 53 height 11
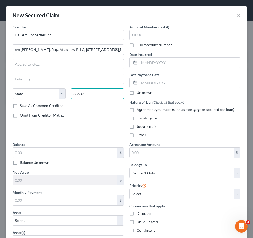
type input "33607"
type input "[GEOGRAPHIC_DATA]"
select select "9"
click at [69, 107] on div "Save As Common Creditor" at bounding box center [69, 105] width 112 height 5
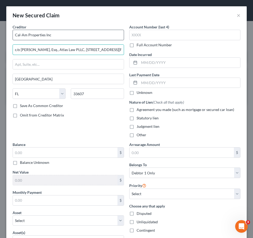
drag, startPoint x: 55, startPoint y: 50, endPoint x: 97, endPoint y: 37, distance: 43.3
click at [92, 36] on div "Creditor * Cal-Am Properties Inc c/o [PERSON_NAME], Esq., Atlas Law PLLC, [STRE…" at bounding box center [69, 63] width 112 height 79
drag, startPoint x: 97, startPoint y: 37, endPoint x: 117, endPoint y: 40, distance: 20.5
click at [117, 40] on input "Cal-Am Properties Inc" at bounding box center [69, 35] width 112 height 11
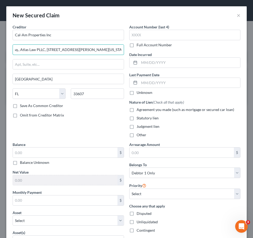
drag, startPoint x: 55, startPoint y: 48, endPoint x: 139, endPoint y: 51, distance: 84.3
click at [139, 51] on div "Creditor * Cal-Am Properties Inc c/o [PERSON_NAME], Esq., Atlas Law PLLC, [STRE…" at bounding box center [126, 197] width 233 height 346
type input "c/o [PERSON_NAME], Esq"
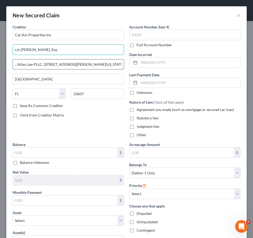
scroll to position [0, 0]
drag, startPoint x: 105, startPoint y: 66, endPoint x: 18, endPoint y: 64, distance: 86.9
click at [18, 64] on input "., Atlas Law PLLC, [STREET_ADDRESS][PERSON_NAME][US_STATE]" at bounding box center [68, 64] width 111 height 10
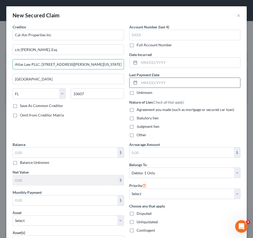
drag, startPoint x: 80, startPoint y: 63, endPoint x: 168, endPoint y: 79, distance: 89.3
click at [168, 79] on div "Creditor * Cal-Am Properties Inc c/o [PERSON_NAME], Esq Atlas Law PLLC, [STREET…" at bounding box center [126, 197] width 233 height 346
type input "Atlas Law PLLC, [STREET_ADDRESS][PERSON_NAME]"
click at [153, 107] on span "Agreement you made (such as mortgage or secured car loan)" at bounding box center [186, 109] width 98 height 4
click at [142, 107] on input "Agreement you made (such as mortgage or secured car loan)" at bounding box center [140, 108] width 3 height 3
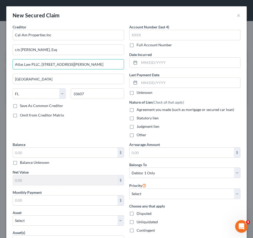
checkbox input "true"
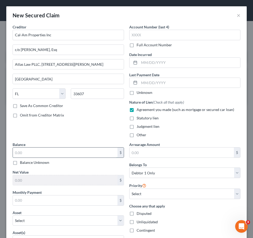
click at [78, 151] on input "text" at bounding box center [65, 152] width 105 height 10
click at [169, 151] on input "text" at bounding box center [182, 152] width 105 height 10
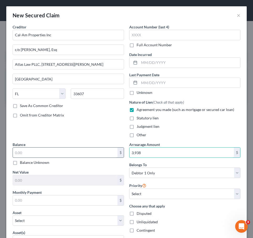
type input "3,938"
click at [77, 151] on input "text" at bounding box center [65, 152] width 105 height 10
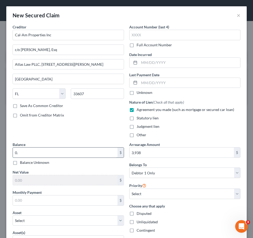
type input "0"
type input "997"
click at [67, 198] on input "text" at bounding box center [65, 200] width 105 height 10
type input "997"
click at [52, 150] on input "997" at bounding box center [65, 152] width 105 height 10
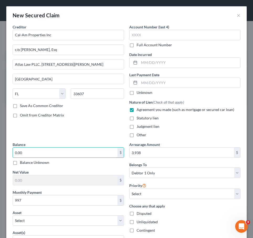
type input "0.00"
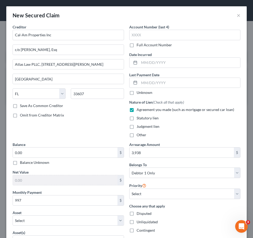
scroll to position [166, 0]
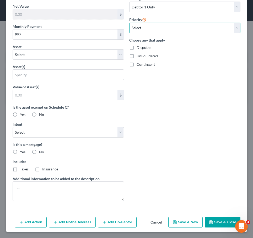
click at [167, 32] on select "Select 1st 2nd 3rd 4th 5th 6th 7th 8th 9th 10th 11th 12th 13th 14th 15th 16th 1…" at bounding box center [185, 28] width 112 height 11
select select "0"
click at [129, 23] on select "Select 1st 2nd 3rd 4th 5th 6th 7th 8th 9th 10th 11th 12th 13th 14th 15th 16th 1…" at bounding box center [185, 28] width 112 height 11
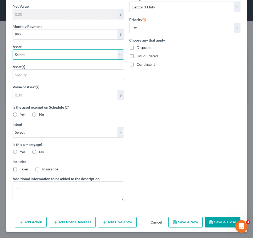
click at [80, 53] on select "Select Other Multiple Assets 14516 Fall Circle - $152400.0" at bounding box center [69, 54] width 112 height 11
select select "2"
click at [13, 60] on select "Select Other Multiple Assets 14516 Fall Circle - $152400.0" at bounding box center [69, 54] width 112 height 11
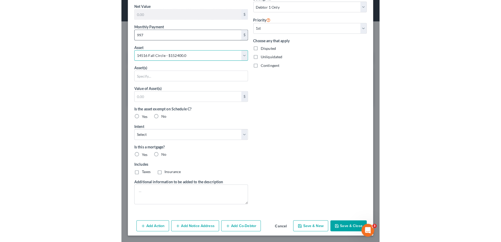
scroll to position [108, 0]
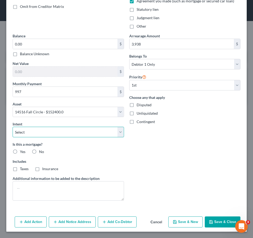
click at [56, 131] on select "Select Surrender Redeem Reaffirm Avoid Other" at bounding box center [69, 132] width 112 height 11
select select "2"
click at [13, 127] on select "Select Surrender Redeem Reaffirm Avoid Other" at bounding box center [69, 132] width 112 height 11
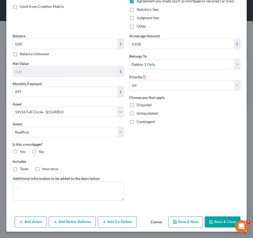
click at [39, 151] on label "No" at bounding box center [41, 151] width 5 height 5
click at [41, 151] on input "No" at bounding box center [42, 150] width 3 height 3
radio input "true"
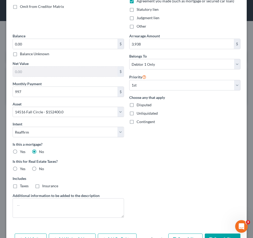
click at [39, 170] on label "No" at bounding box center [41, 168] width 5 height 5
click at [41, 169] on input "No" at bounding box center [42, 167] width 3 height 3
radio input "true"
click at [45, 212] on textarea at bounding box center [69, 207] width 112 height 19
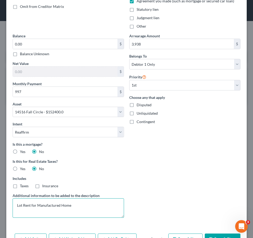
type textarea "Lot Rent for Manufactured Home"
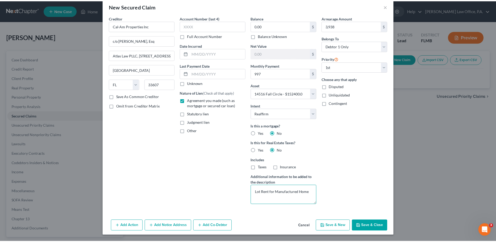
scroll to position [9, 0]
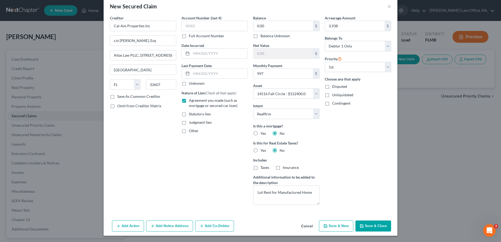
click at [369, 226] on button "Save & Close" at bounding box center [374, 226] width 36 height 11
select select
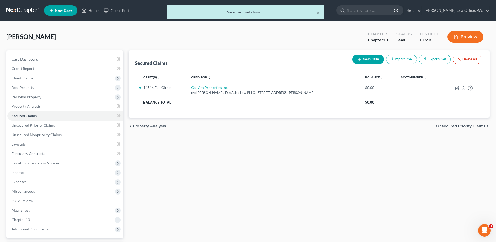
scroll to position [46, 0]
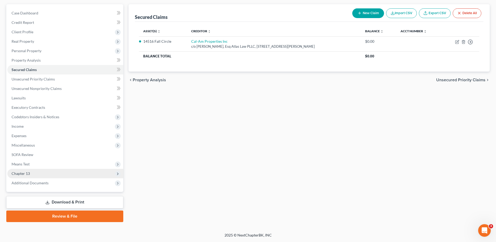
click at [36, 172] on span "Chapter 13" at bounding box center [65, 173] width 116 height 9
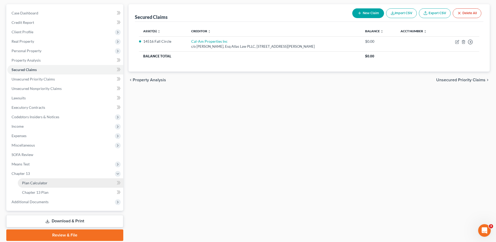
click at [43, 183] on span "Plan Calculator" at bounding box center [34, 183] width 25 height 4
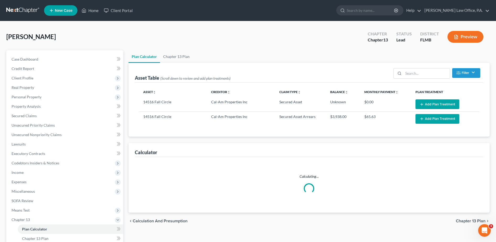
select select "59"
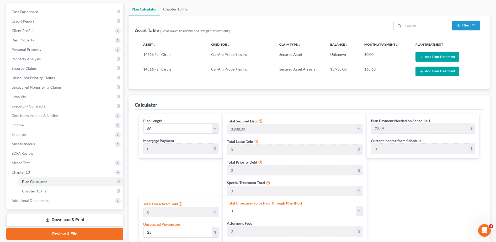
scroll to position [47, 0]
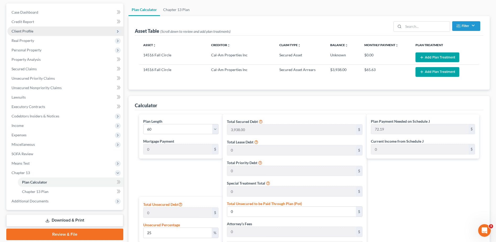
click at [28, 31] on span "Client Profile" at bounding box center [23, 31] width 22 height 4
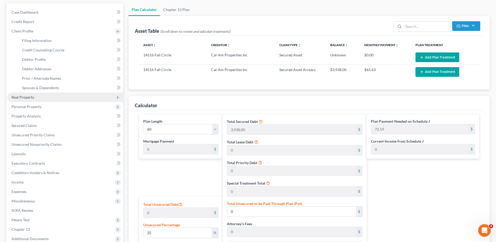
click at [36, 97] on span "Real Property" at bounding box center [65, 97] width 116 height 9
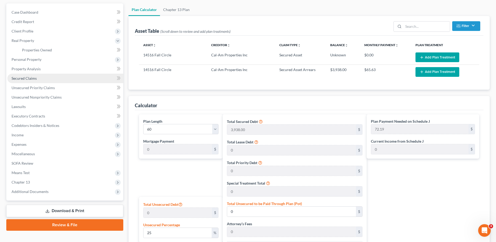
click at [46, 78] on link "Secured Claims" at bounding box center [65, 78] width 116 height 9
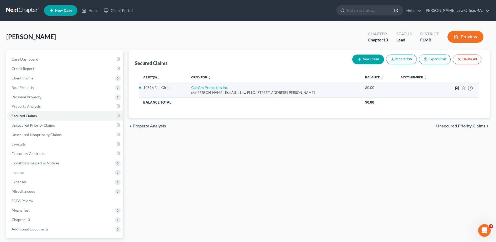
click at [456, 88] on icon "button" at bounding box center [458, 88] width 4 height 4
select select "9"
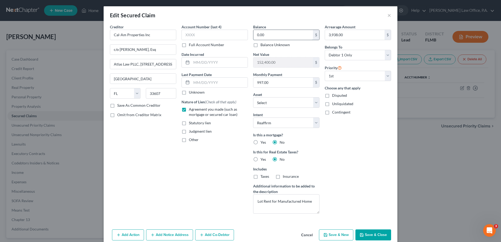
click at [277, 34] on input "0.00" at bounding box center [284, 35] width 60 height 10
click at [371, 233] on button "Save & Close" at bounding box center [374, 235] width 36 height 11
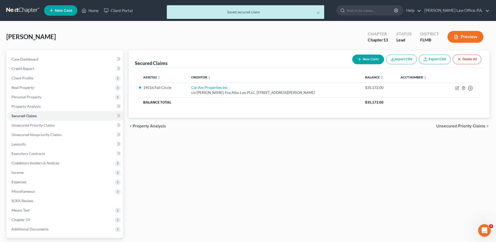
click at [496, 222] on div "× Saved secured claim [PERSON_NAME] Upgraded Chapter Chapter 13 Status Lead Dis…" at bounding box center [248, 150] width 496 height 258
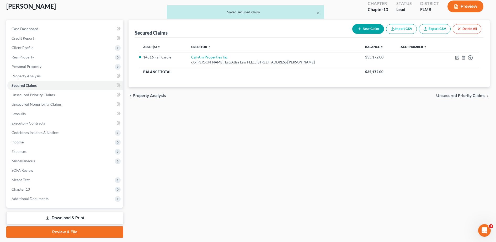
scroll to position [46, 0]
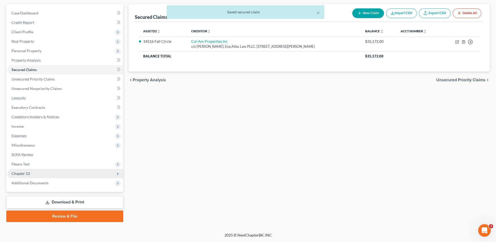
click at [57, 177] on span "Chapter 13" at bounding box center [65, 173] width 116 height 9
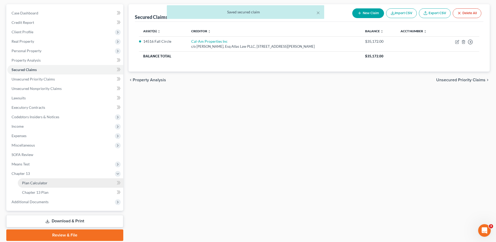
click at [54, 182] on link "Plan Calculator" at bounding box center [71, 183] width 106 height 9
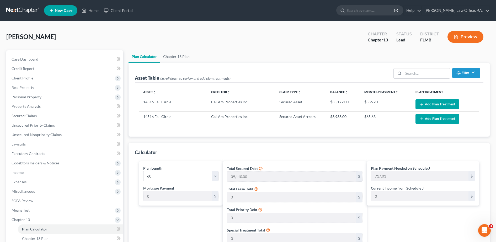
click at [178, 182] on div "Plan Length 1 2 3 4 5 6 7 8 9 10 11 12 13 14 15 16 17 18 19 20 21 22 23 24 25 2…" at bounding box center [181, 183] width 84 height 45
click at [178, 176] on select "1 2 3 4 5 6 7 8 9 10 11 12 13 14 15 16 17 18 19 20 21 22 23 24 25 26 27 28 29 3…" at bounding box center [180, 176] width 75 height 11
click at [143, 171] on select "1 2 3 4 5 6 7 8 9 10 11 12 13 14 15 16 17 18 19 20 21 22 23 24 25 26 27 28 29 3…" at bounding box center [180, 176] width 75 height 11
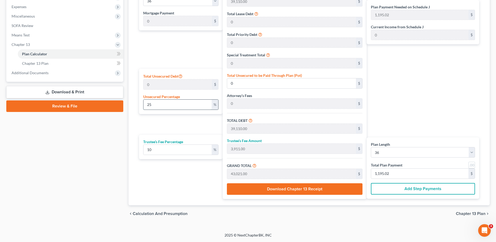
click at [195, 109] on input "25" at bounding box center [178, 105] width 68 height 10
click at [209, 131] on div "Plan Length 1 2 3 4 5 6 7 8 9 10 11 12 13 14 15 16 17 18 19 20 21 22 23 24 25 2…" at bounding box center [180, 92] width 86 height 213
click at [80, 95] on link "Download & Print" at bounding box center [64, 92] width 117 height 12
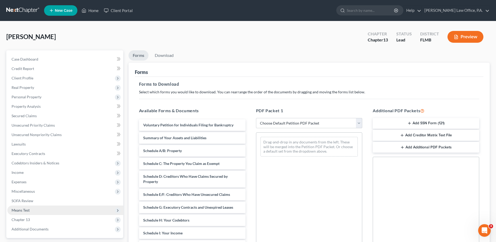
click at [53, 206] on span "Means Test" at bounding box center [65, 210] width 116 height 9
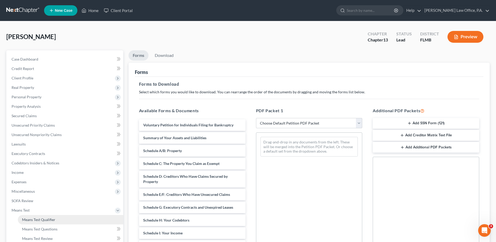
click at [55, 218] on span "Means Test Qualifier" at bounding box center [38, 220] width 33 height 4
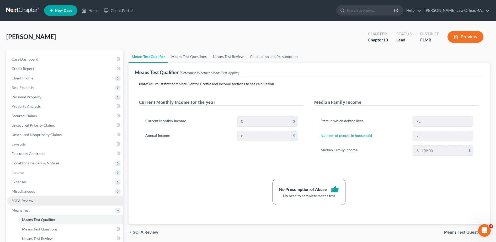
click at [58, 200] on link "SOFA Review" at bounding box center [65, 200] width 116 height 9
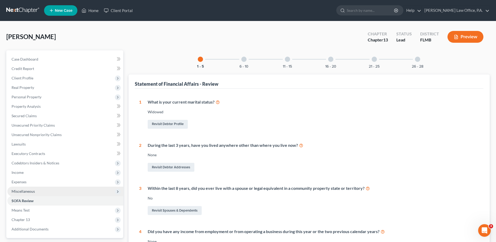
click at [49, 192] on span "Miscellaneous" at bounding box center [65, 191] width 116 height 9
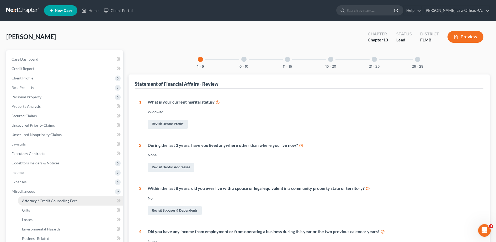
click at [71, 204] on link "Attorney / Credit Counseling Fees" at bounding box center [71, 200] width 106 height 9
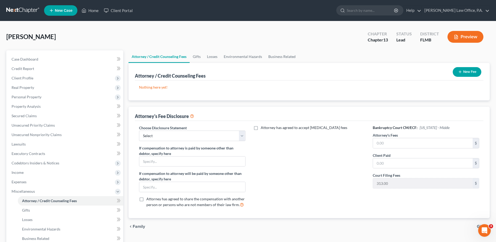
click at [458, 70] on icon "button" at bounding box center [460, 72] width 4 height 4
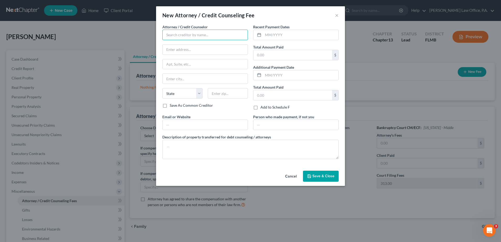
click at [201, 35] on input "text" at bounding box center [206, 35] width 86 height 11
click at [221, 95] on input "text" at bounding box center [228, 93] width 40 height 11
click at [206, 130] on input "text" at bounding box center [205, 125] width 85 height 10
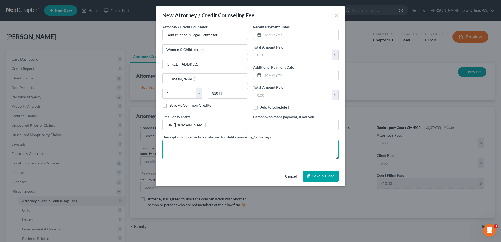
click at [205, 150] on textarea at bounding box center [251, 149] width 176 height 19
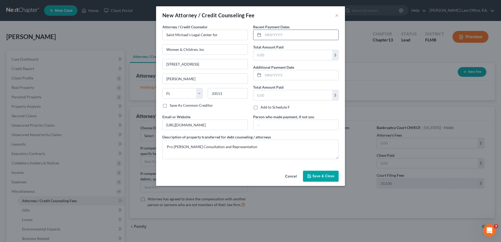
click at [270, 35] on input "text" at bounding box center [300, 35] width 75 height 10
click at [317, 176] on span "Save & Close" at bounding box center [324, 176] width 22 height 4
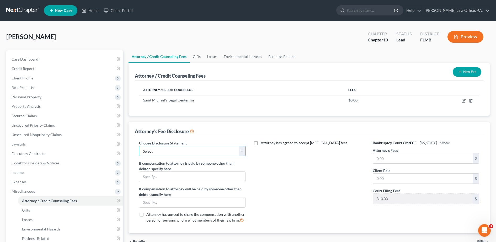
click at [227, 153] on select "Select Fee Disclosure Statement-Miami Dade Broward WPB Keys [GEOGRAPHIC_DATA] F…" at bounding box center [192, 151] width 107 height 11
click at [139, 146] on select "Select Fee Disclosure Statement-Miami Dade Broward WPB Keys [GEOGRAPHIC_DATA] F…" at bounding box center [192, 151] width 107 height 11
click at [412, 159] on input "text" at bounding box center [423, 159] width 100 height 10
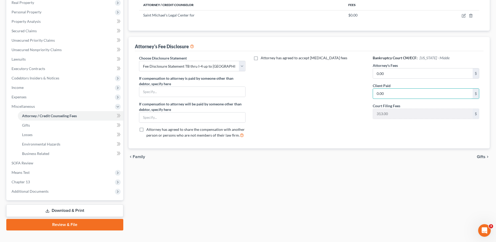
scroll to position [93, 0]
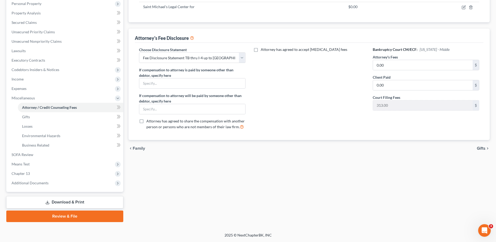
click at [63, 204] on link "Download & Print" at bounding box center [64, 202] width 117 height 12
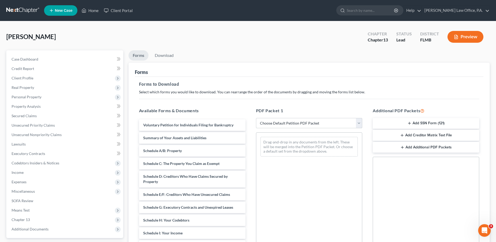
click at [284, 124] on select "Choose Default Petition PDF Packet Complete Bankruptcy Petition (all forms and …" at bounding box center [309, 123] width 107 height 11
click at [256, 118] on select "Choose Default Petition PDF Packet Complete Bankruptcy Petition (all forms and …" at bounding box center [309, 123] width 107 height 11
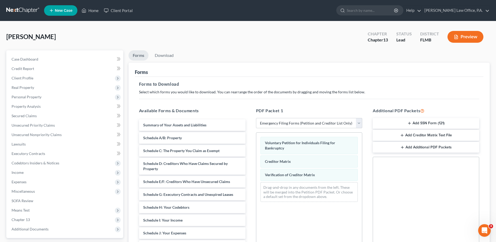
click at [425, 134] on button "Add Creditor Matrix Text File" at bounding box center [426, 135] width 107 height 11
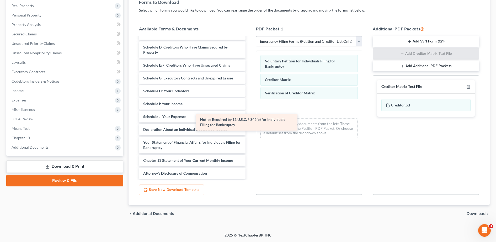
scroll to position [35, 0]
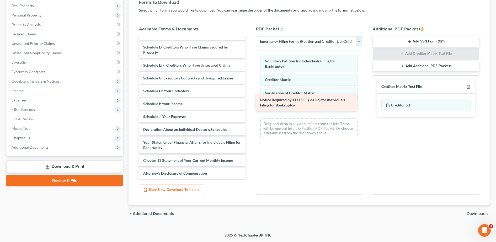
drag, startPoint x: 207, startPoint y: 160, endPoint x: 324, endPoint y: 104, distance: 129.3
click at [250, 104] on div "Notice Required by 11 U.S.C. § 342(b) for Individuals Filing for Bankruptcy Sum…" at bounding box center [192, 91] width 115 height 176
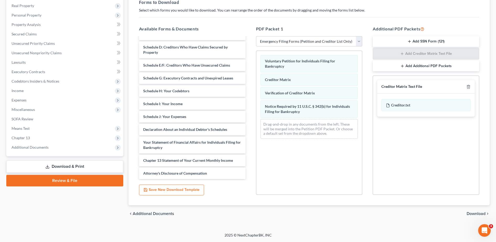
scroll to position [0, 0]
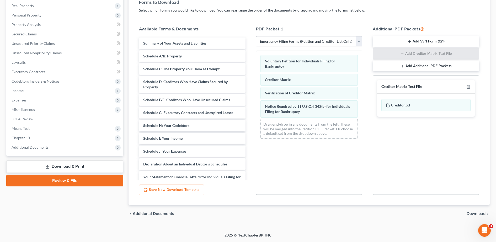
click at [427, 40] on button "Add SSN Form (121)" at bounding box center [426, 41] width 107 height 11
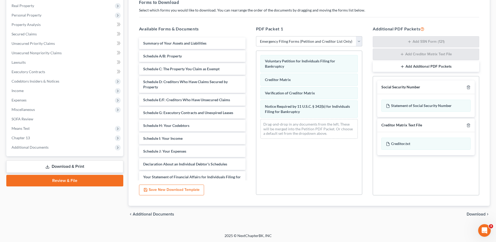
click at [483, 216] on span "Download" at bounding box center [476, 214] width 19 height 4
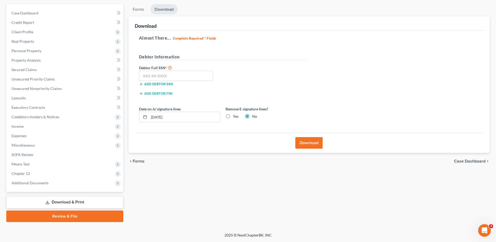
scroll to position [46, 0]
click at [192, 76] on input "text" at bounding box center [176, 76] width 74 height 11
click at [189, 117] on input "[DATE]" at bounding box center [184, 117] width 71 height 10
click at [233, 117] on label "Yes" at bounding box center [236, 116] width 6 height 5
click at [235, 117] on input "Yes" at bounding box center [236, 115] width 3 height 3
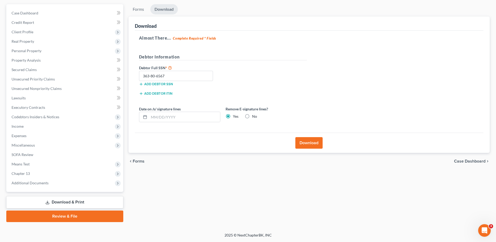
click at [316, 148] on button "Download" at bounding box center [309, 143] width 27 height 12
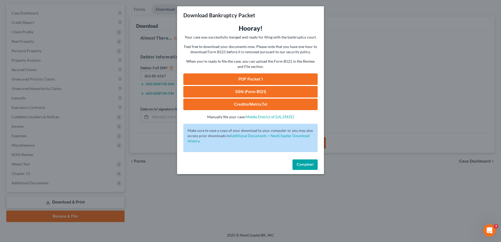
click at [300, 165] on span "Complete!" at bounding box center [305, 165] width 17 height 4
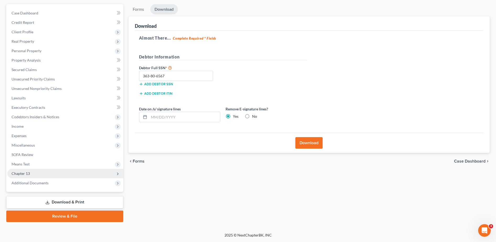
click at [38, 172] on span "Chapter 13" at bounding box center [65, 173] width 116 height 9
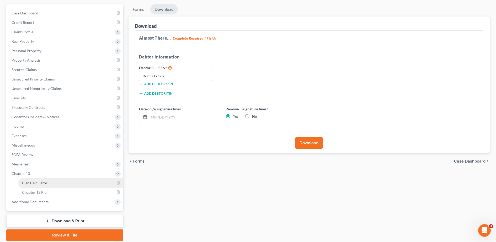
click at [48, 185] on link "Plan Calculator" at bounding box center [71, 183] width 106 height 9
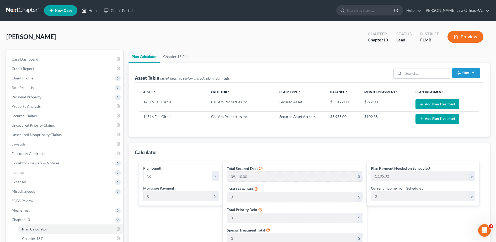
click at [85, 6] on link "Home" at bounding box center [90, 10] width 22 height 9
